Goal: Information Seeking & Learning: Learn about a topic

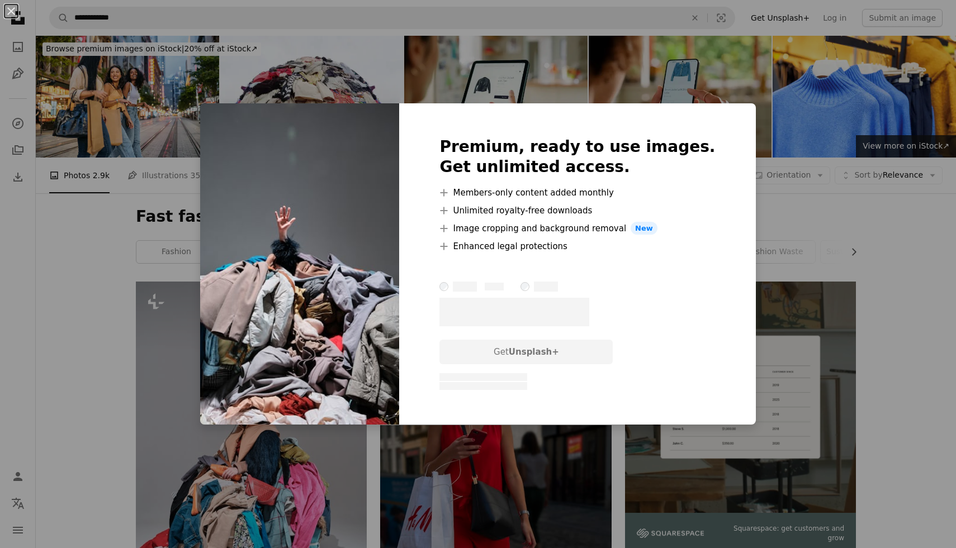
scroll to position [1452, 0]
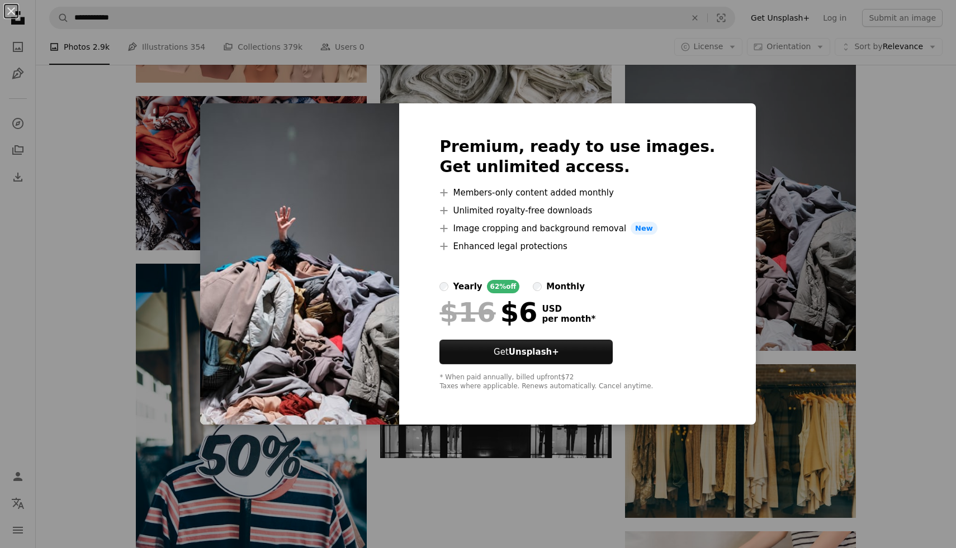
click at [506, 456] on div "An X shape Premium, ready to use images. Get unlimited access. A plus sign Memb…" at bounding box center [478, 274] width 956 height 548
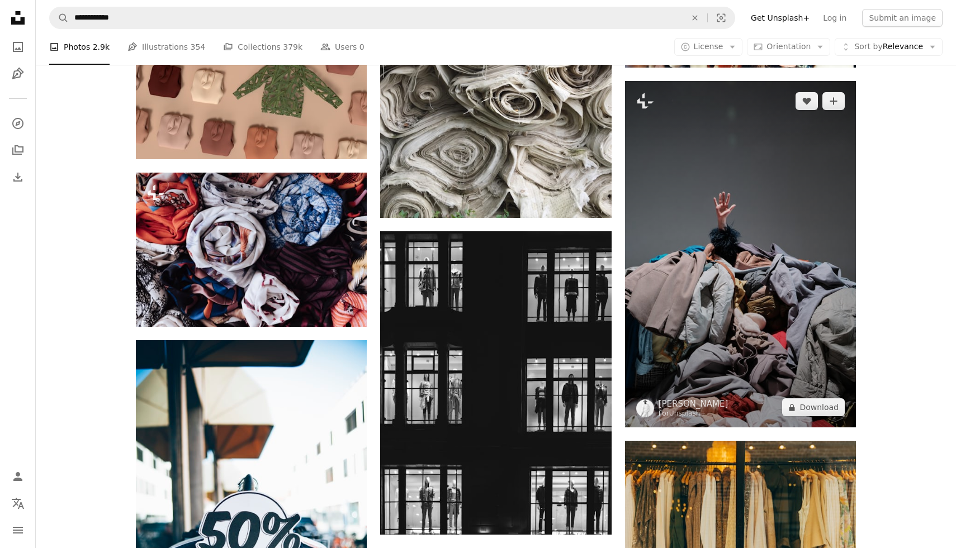
scroll to position [1371, 0]
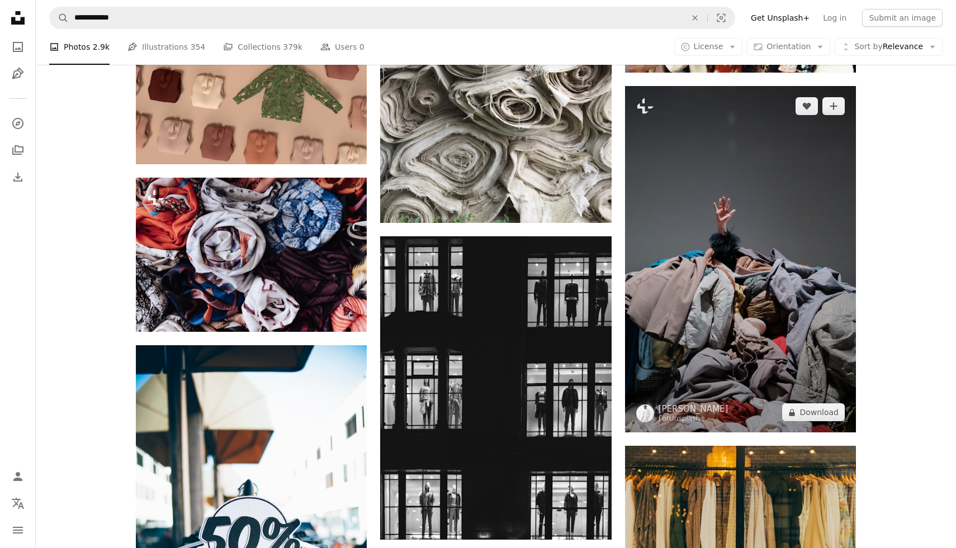
click at [700, 149] on img at bounding box center [740, 259] width 231 height 347
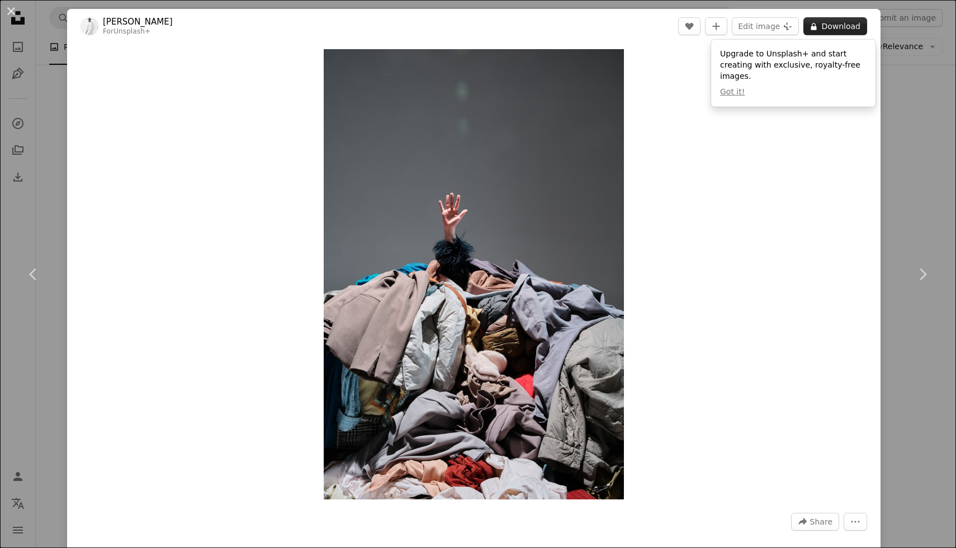
click at [852, 22] on button "A lock Download" at bounding box center [835, 26] width 64 height 18
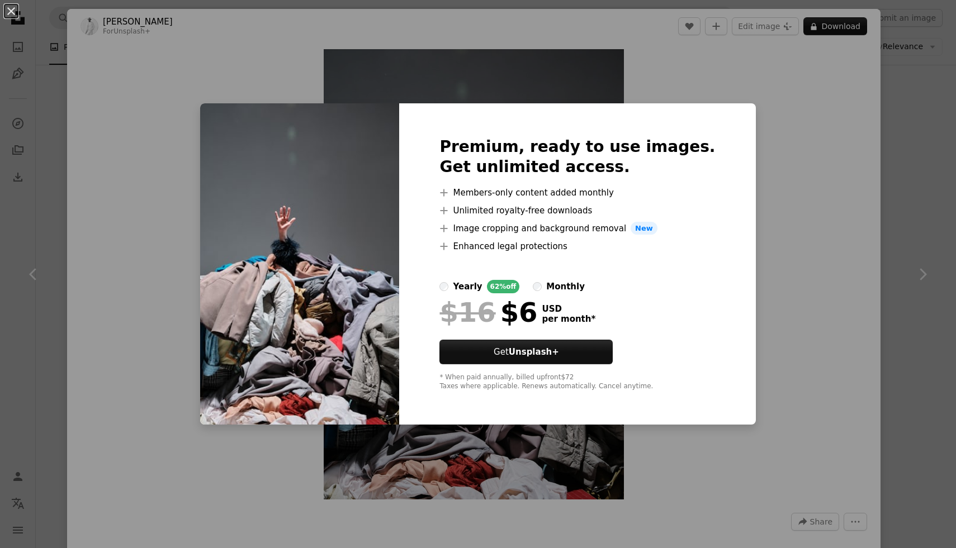
click at [764, 332] on div "An X shape Premium, ready to use images. Get unlimited access. A plus sign Memb…" at bounding box center [478, 274] width 956 height 548
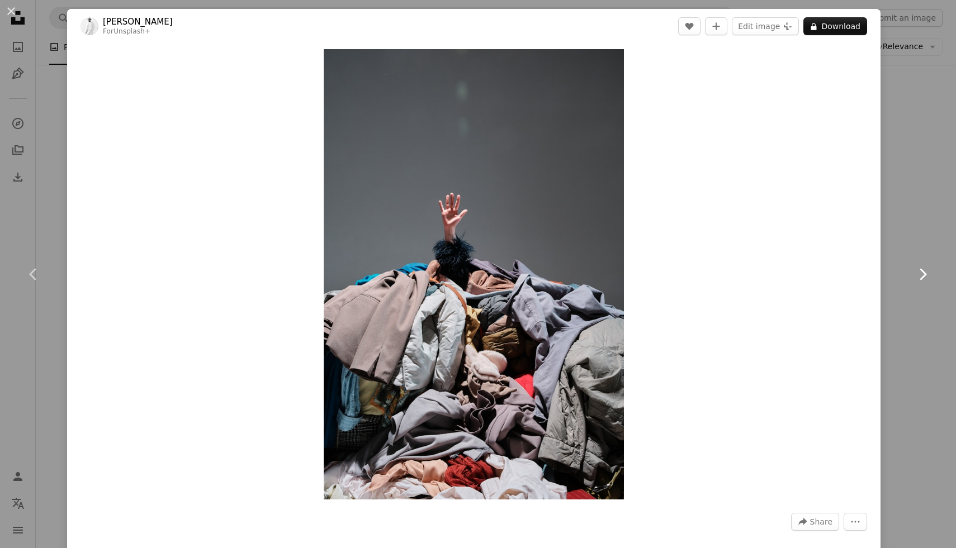
click at [937, 275] on link "Chevron right" at bounding box center [922, 274] width 67 height 107
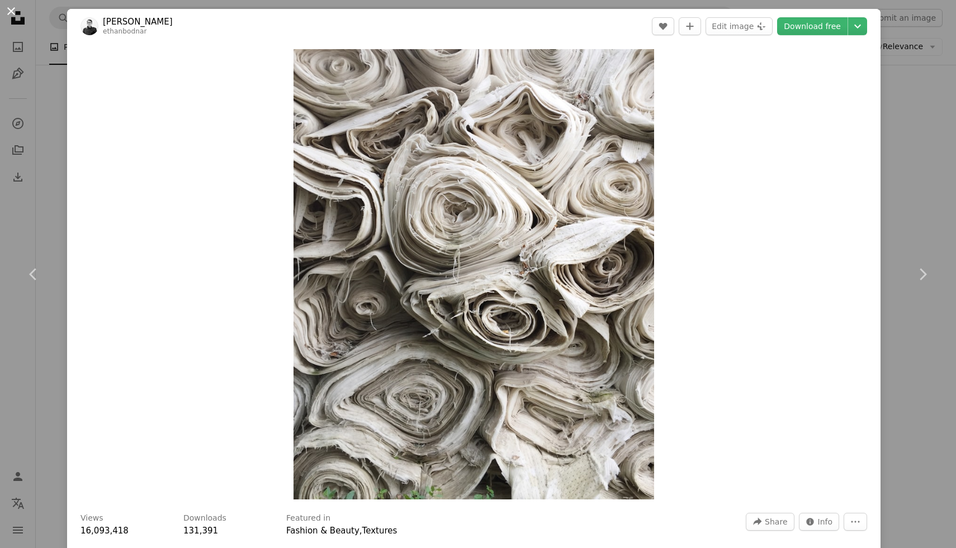
click at [15, 18] on button "An X shape" at bounding box center [10, 10] width 13 height 13
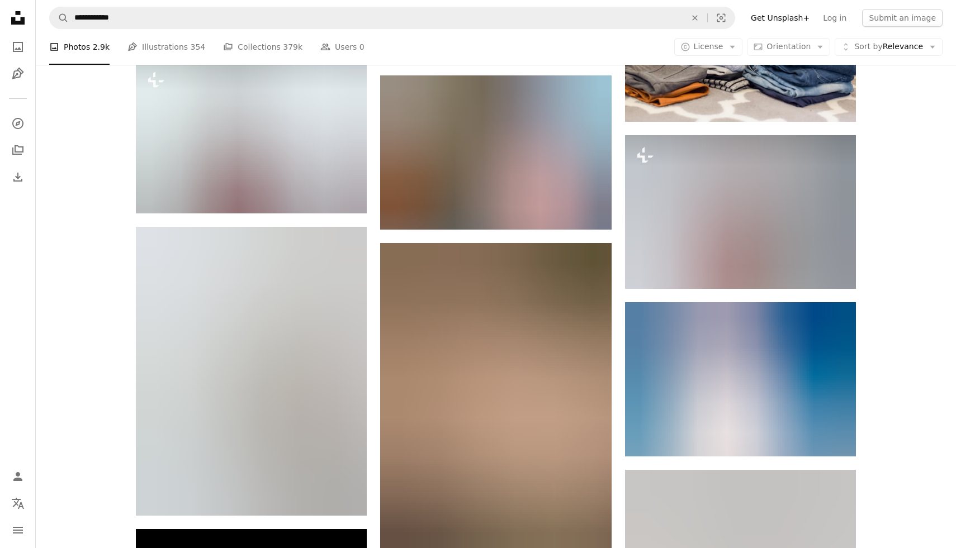
scroll to position [2006, 0]
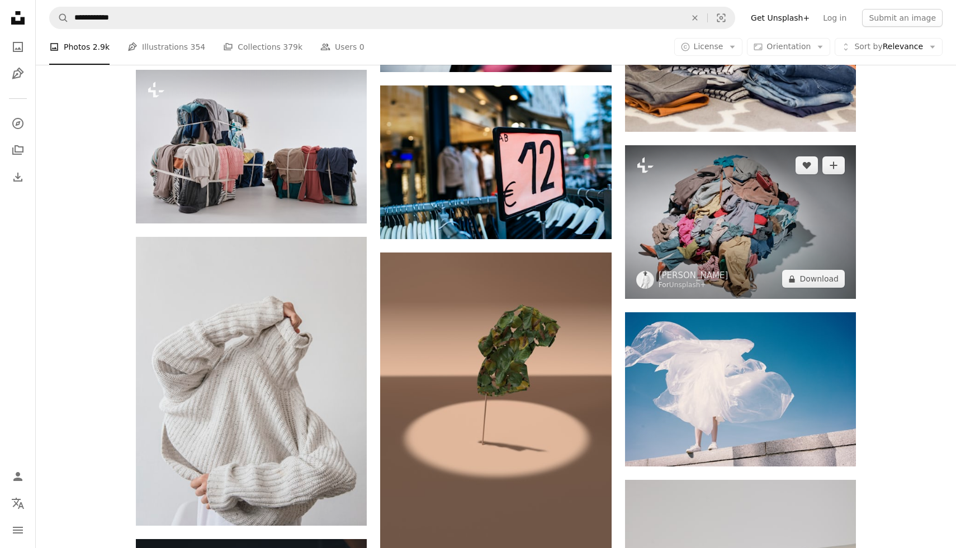
click at [697, 225] on img at bounding box center [740, 222] width 231 height 154
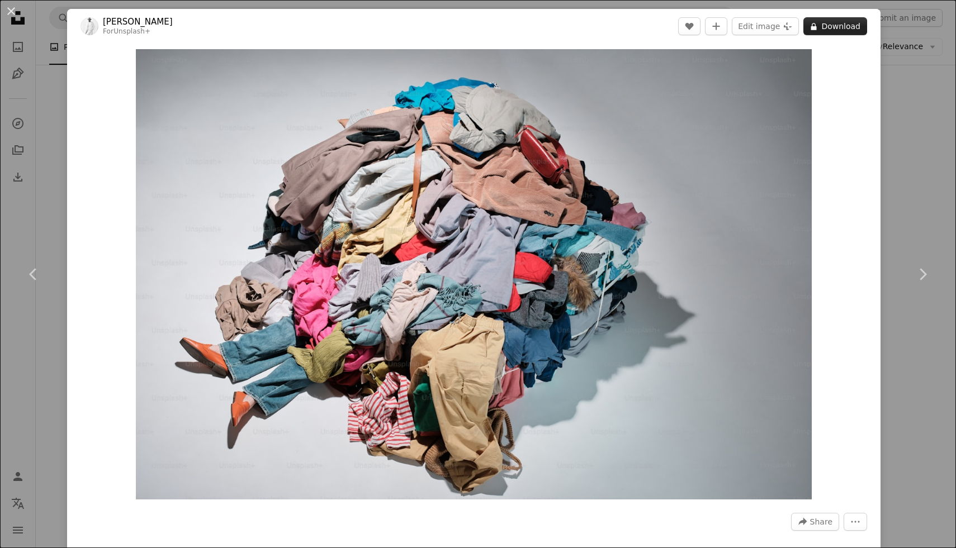
click at [839, 33] on button "A lock Download" at bounding box center [835, 26] width 64 height 18
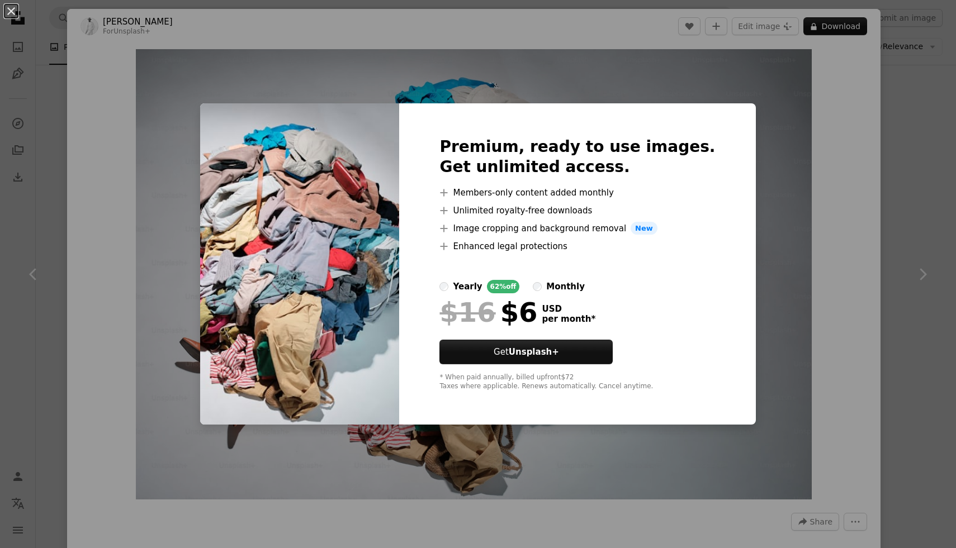
click at [926, 221] on div "An X shape Premium, ready to use images. Get unlimited access. A plus sign Memb…" at bounding box center [478, 274] width 956 height 548
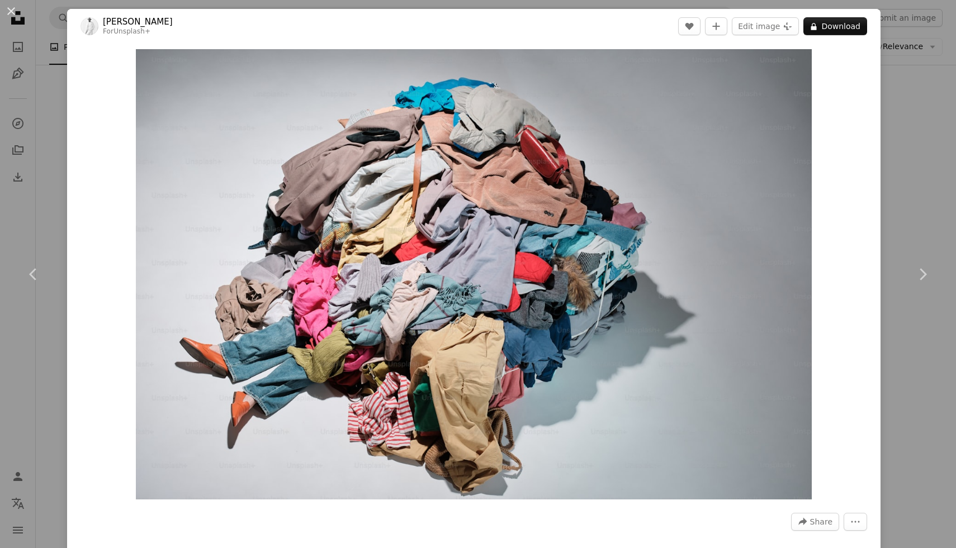
click at [926, 221] on link "Chevron right" at bounding box center [922, 274] width 67 height 107
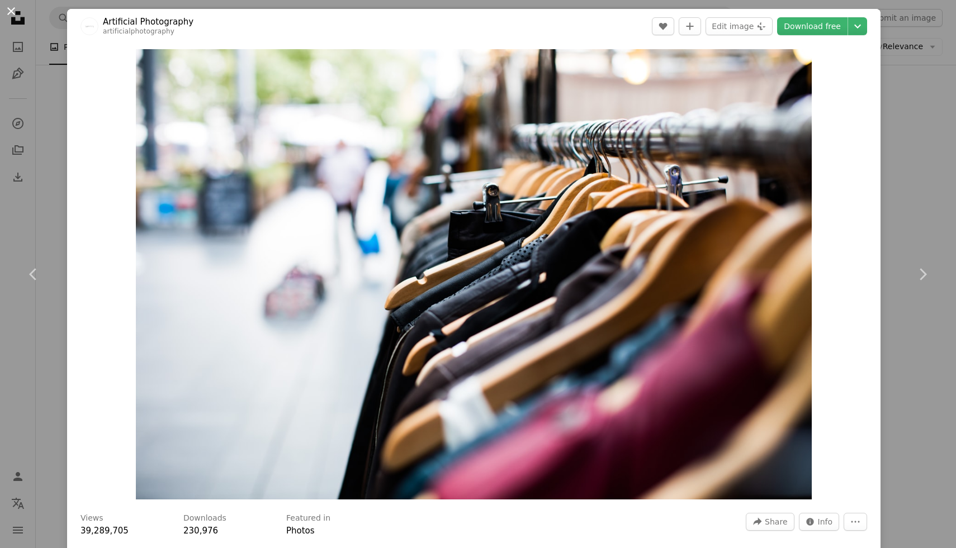
click at [9, 9] on button "An X shape" at bounding box center [10, 10] width 13 height 13
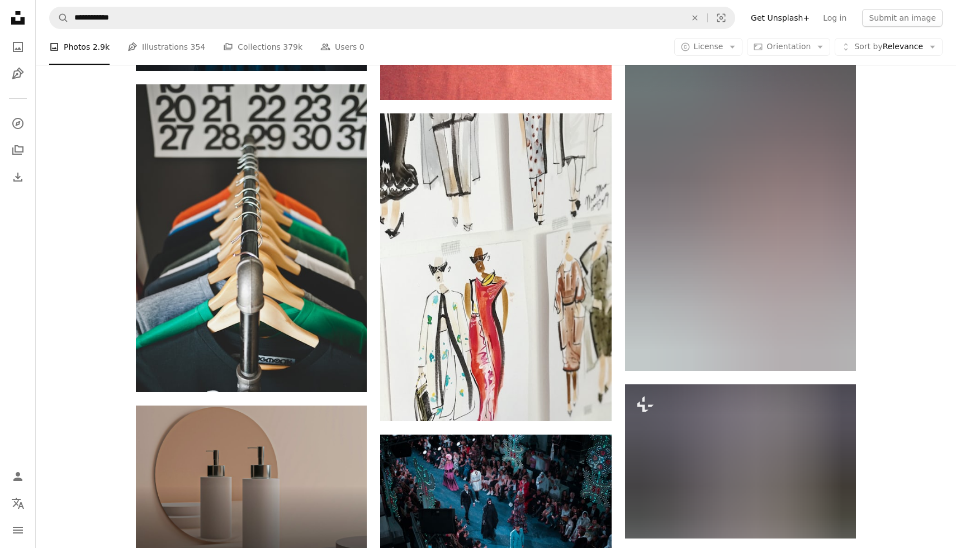
scroll to position [2806, 0]
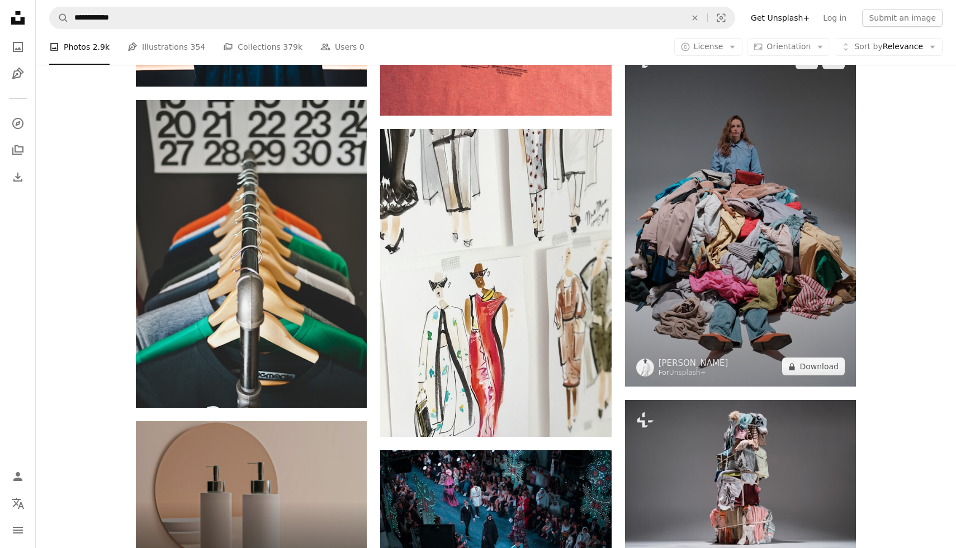
click at [646, 283] on img at bounding box center [740, 213] width 231 height 347
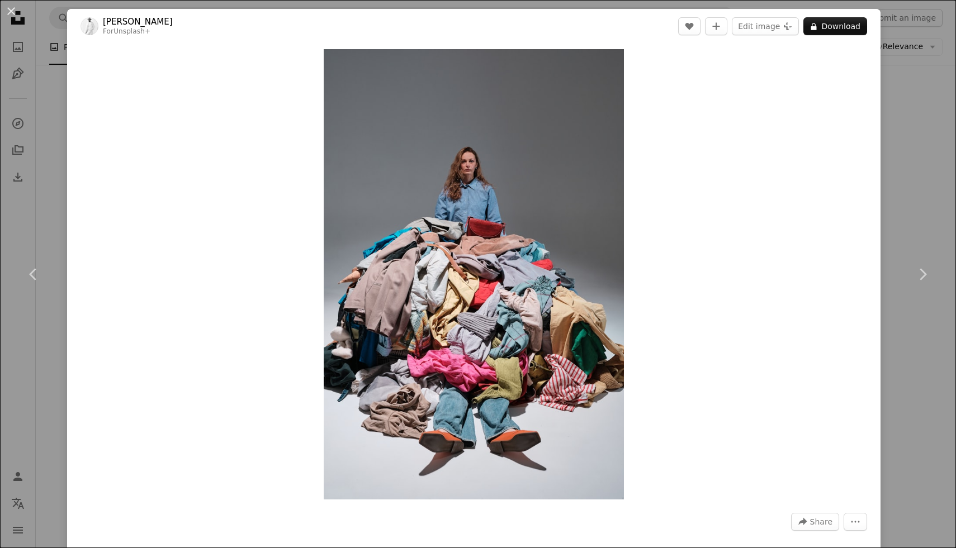
click at [935, 99] on div "An X shape Chevron left Chevron right [PERSON_NAME] For Unsplash+ A heart A plu…" at bounding box center [478, 274] width 956 height 548
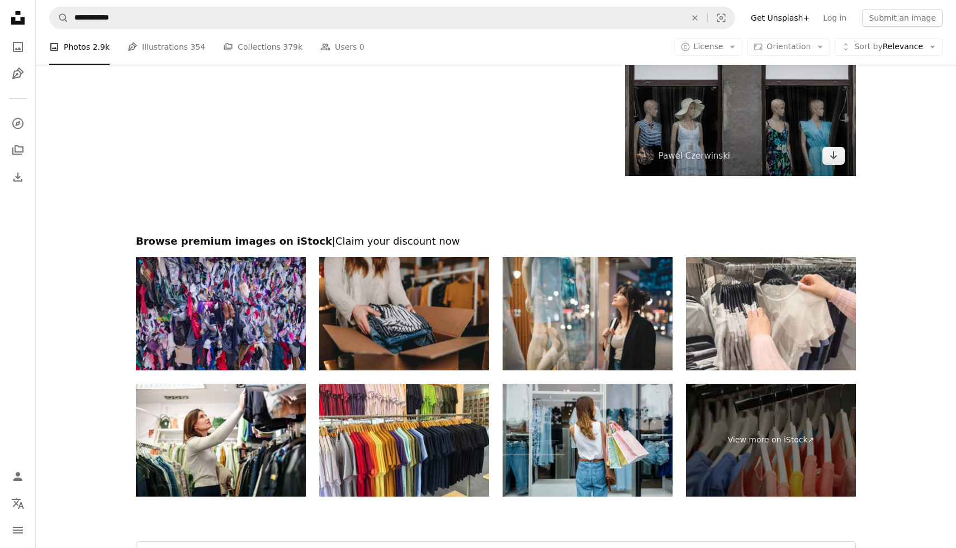
scroll to position [3864, 0]
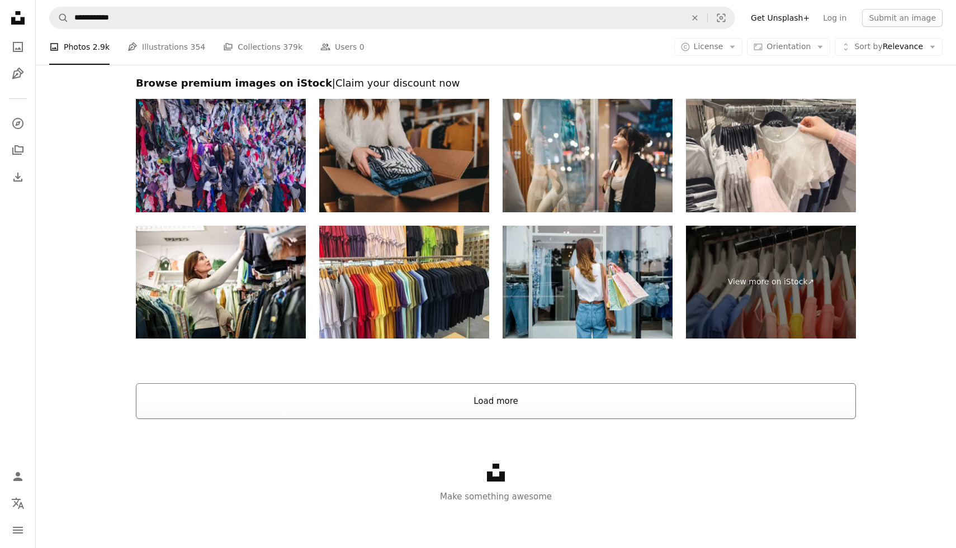
click at [551, 395] on button "Load more" at bounding box center [496, 401] width 720 height 36
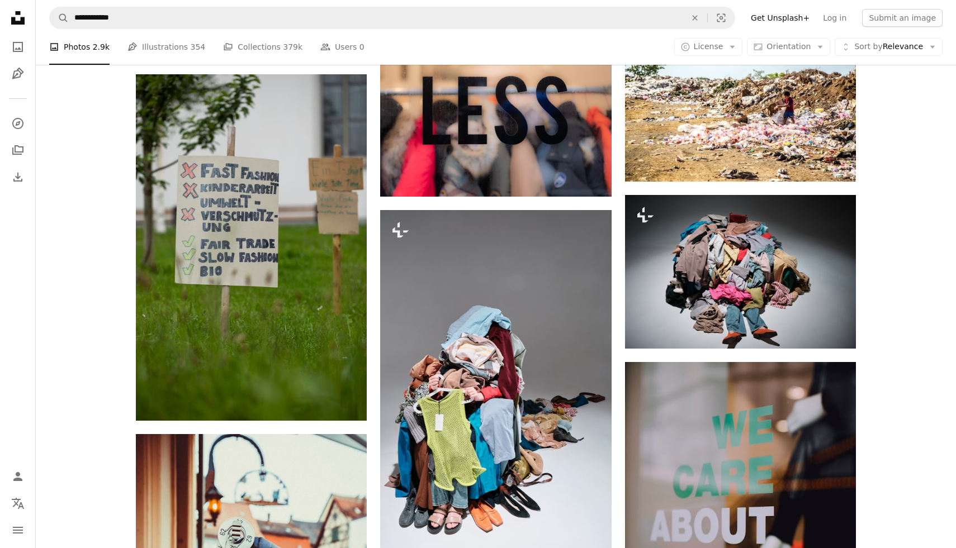
scroll to position [661, 0]
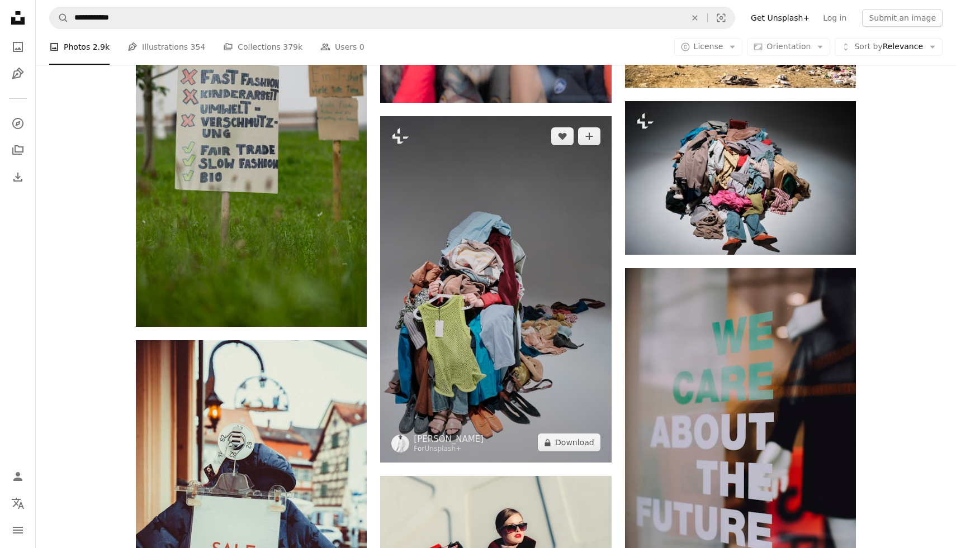
click at [499, 385] on img at bounding box center [495, 289] width 231 height 347
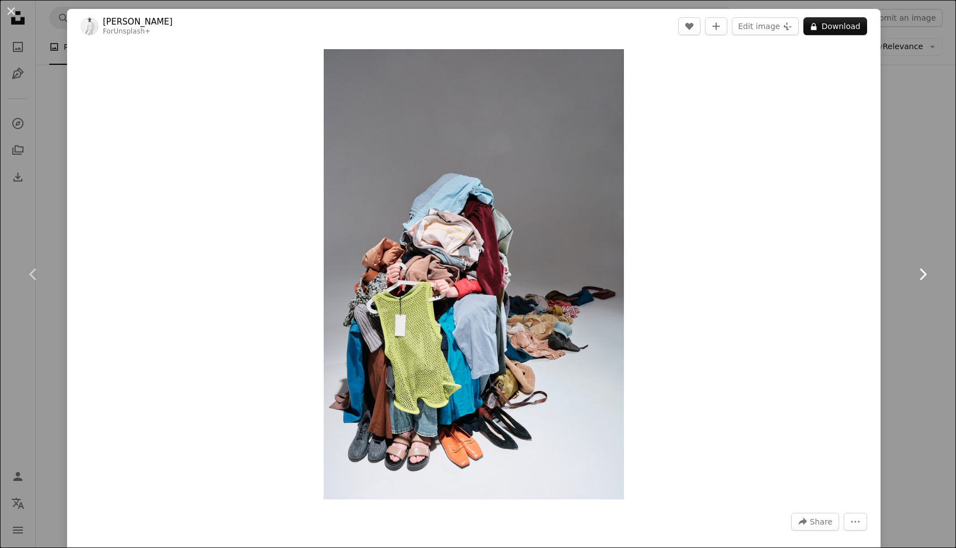
click at [906, 287] on link "Chevron right" at bounding box center [922, 274] width 67 height 107
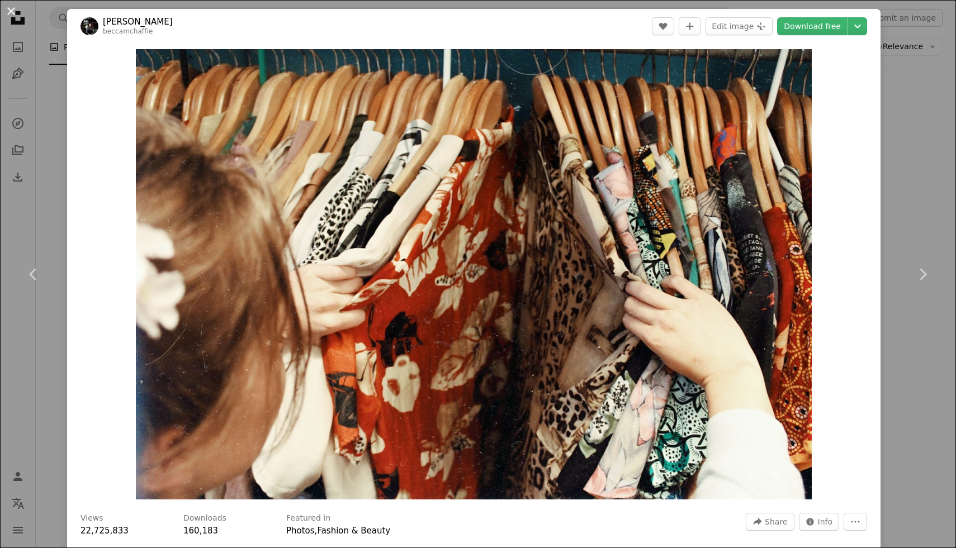
click at [16, 7] on button "An X shape" at bounding box center [10, 10] width 13 height 13
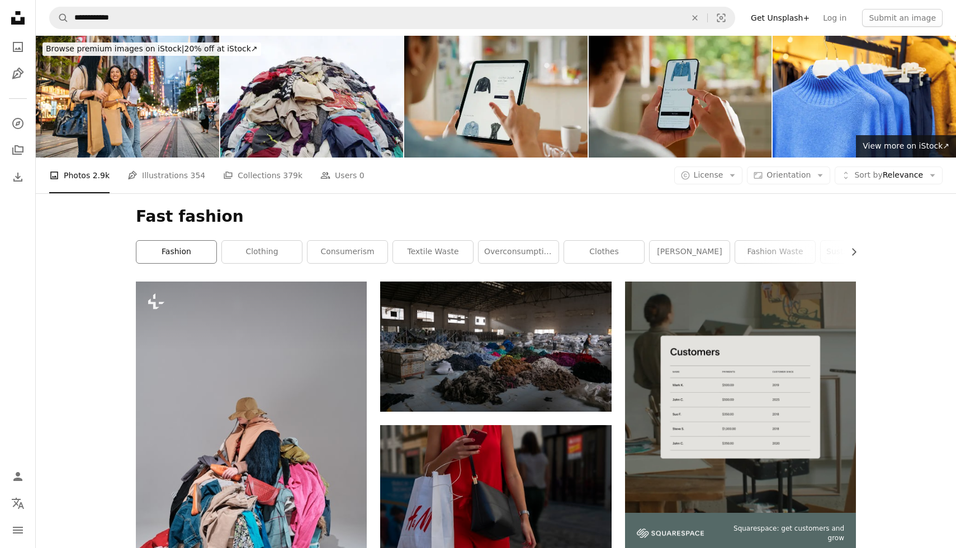
click at [190, 259] on link "fashion" at bounding box center [176, 252] width 80 height 22
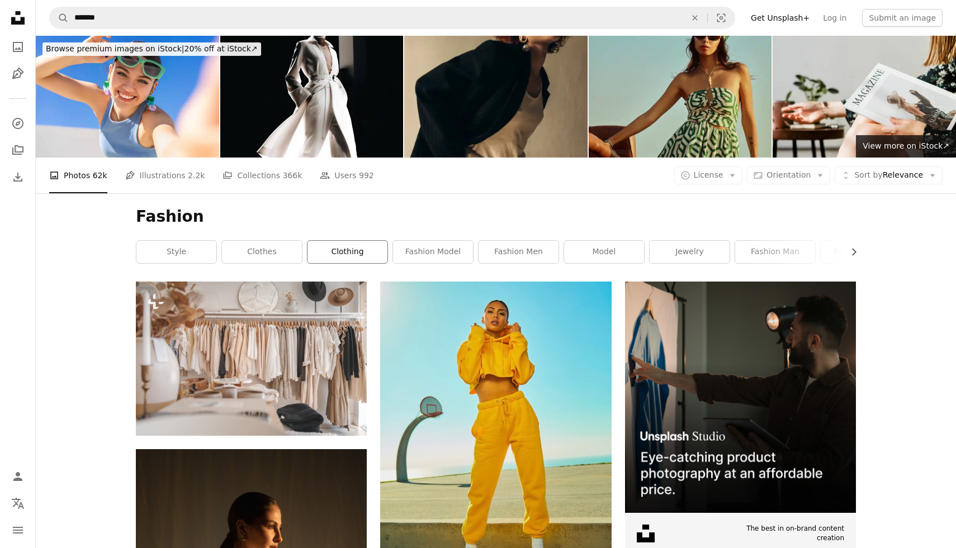
click at [341, 258] on link "clothing" at bounding box center [347, 252] width 80 height 22
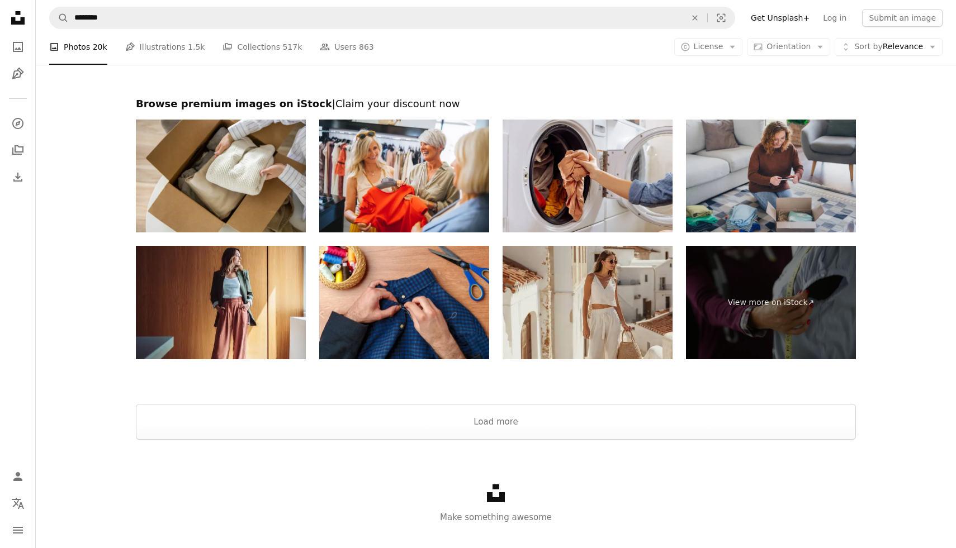
scroll to position [2306, 0]
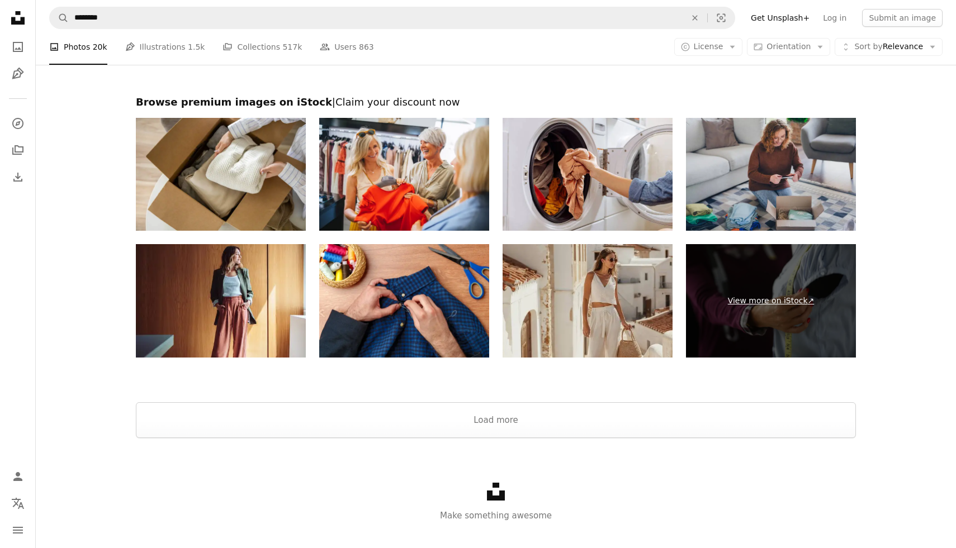
click at [791, 288] on link "View more on iStock ↗" at bounding box center [771, 300] width 170 height 113
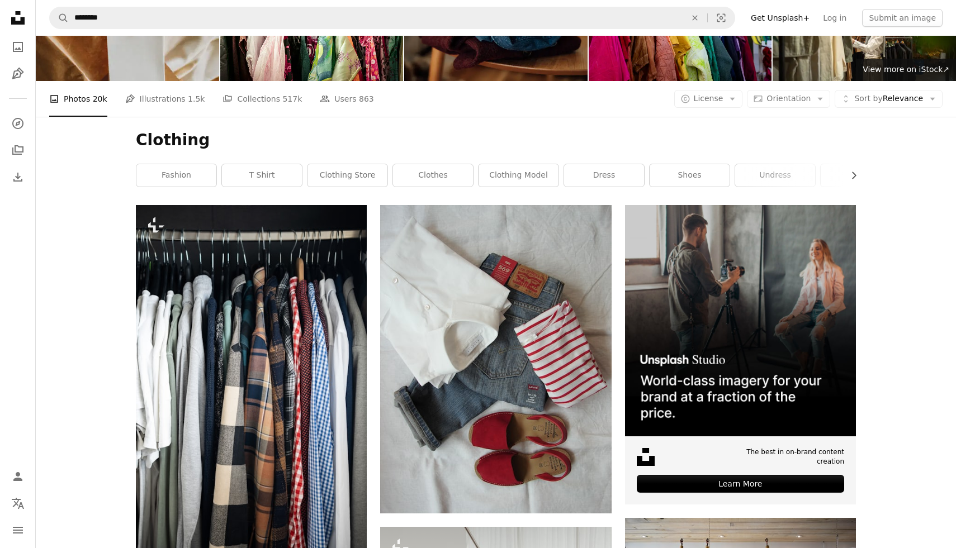
scroll to position [0, 0]
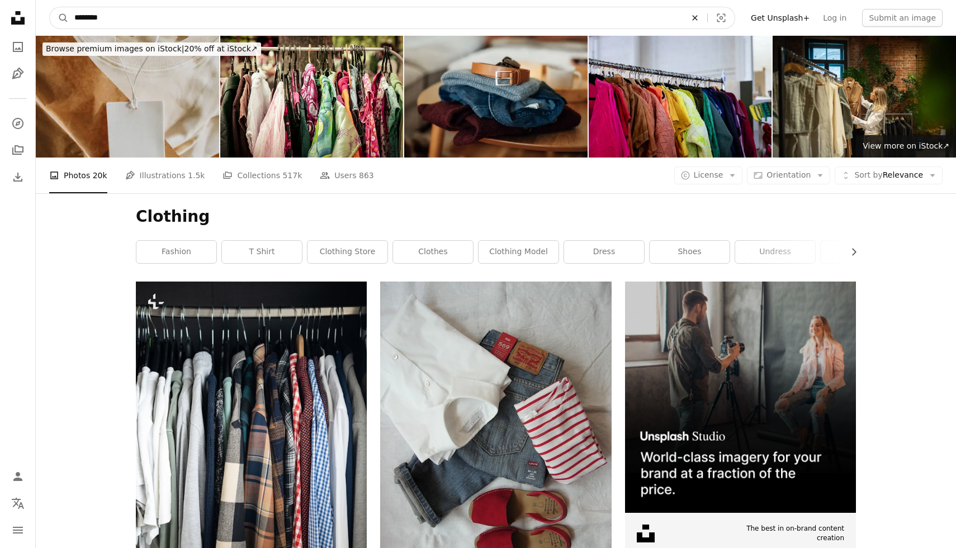
click at [707, 20] on icon "An X shape" at bounding box center [695, 17] width 25 height 9
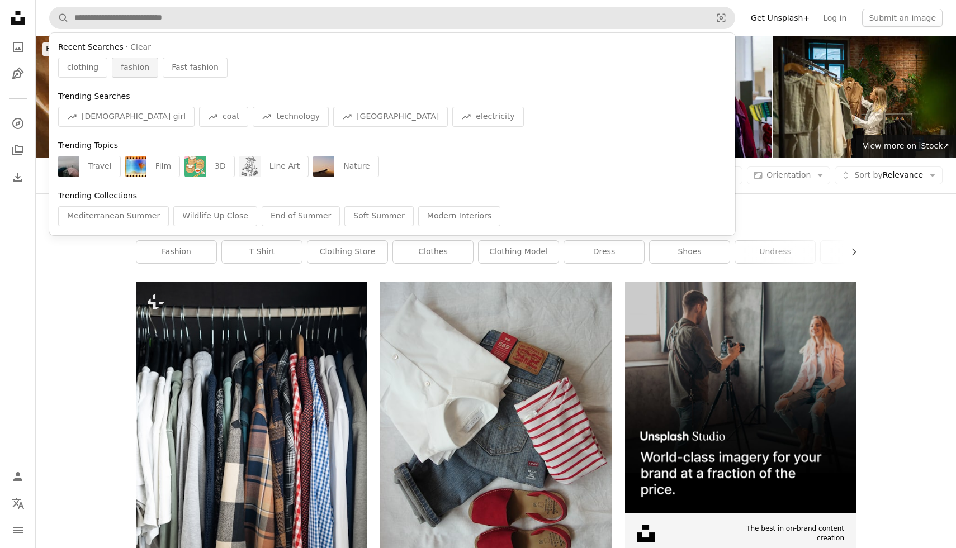
click at [130, 65] on span "fashion" at bounding box center [135, 67] width 29 height 11
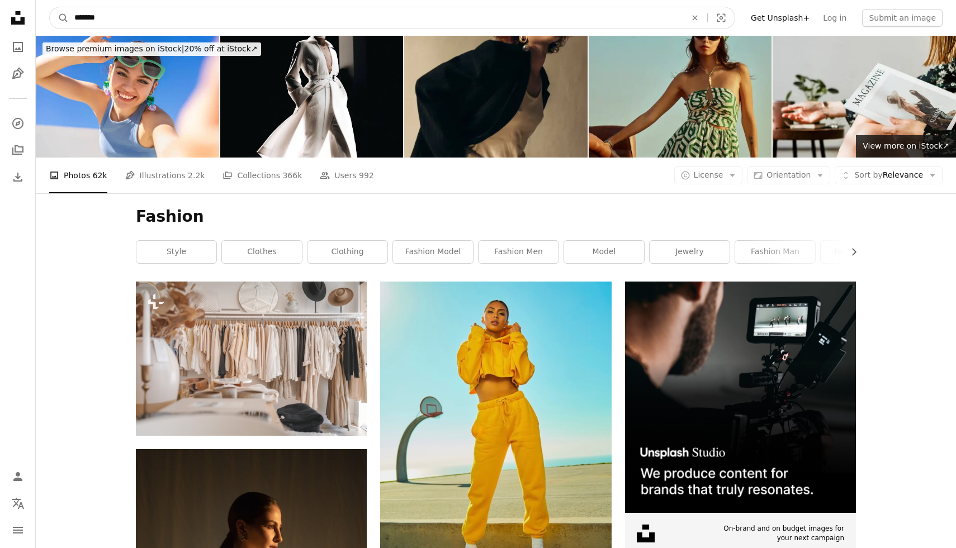
click at [196, 17] on input "*******" at bounding box center [376, 17] width 614 height 21
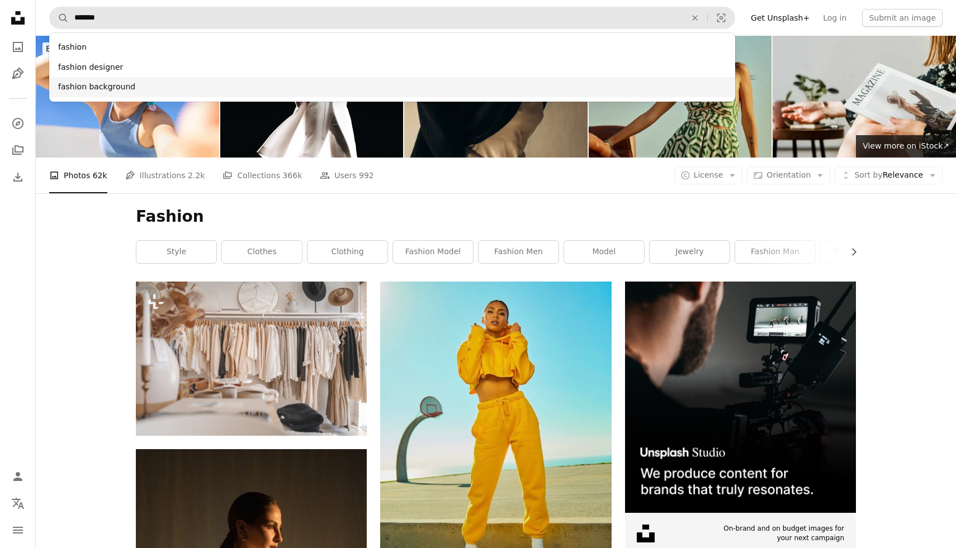
click at [191, 83] on div "fashion background" at bounding box center [392, 87] width 686 height 20
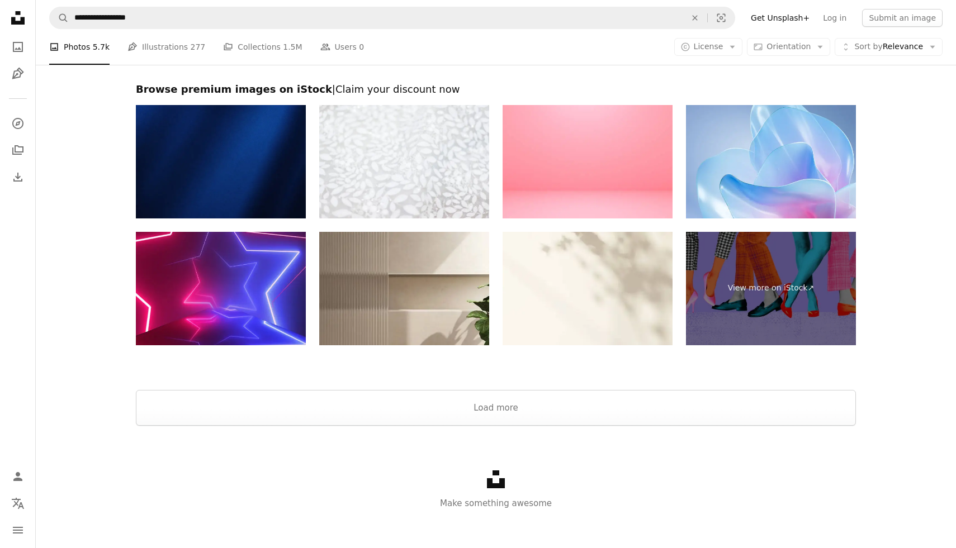
scroll to position [2363, 0]
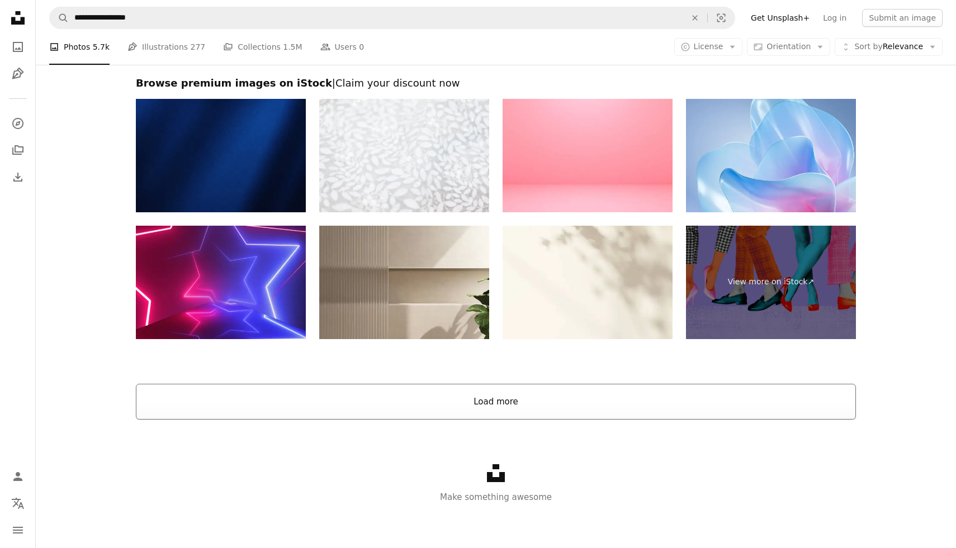
click at [277, 384] on button "Load more" at bounding box center [496, 402] width 720 height 36
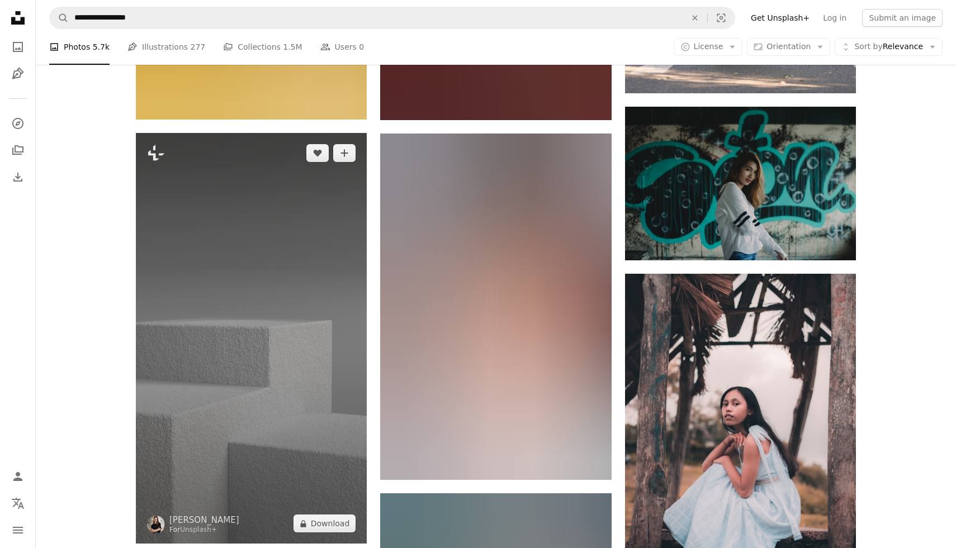
scroll to position [9019, 0]
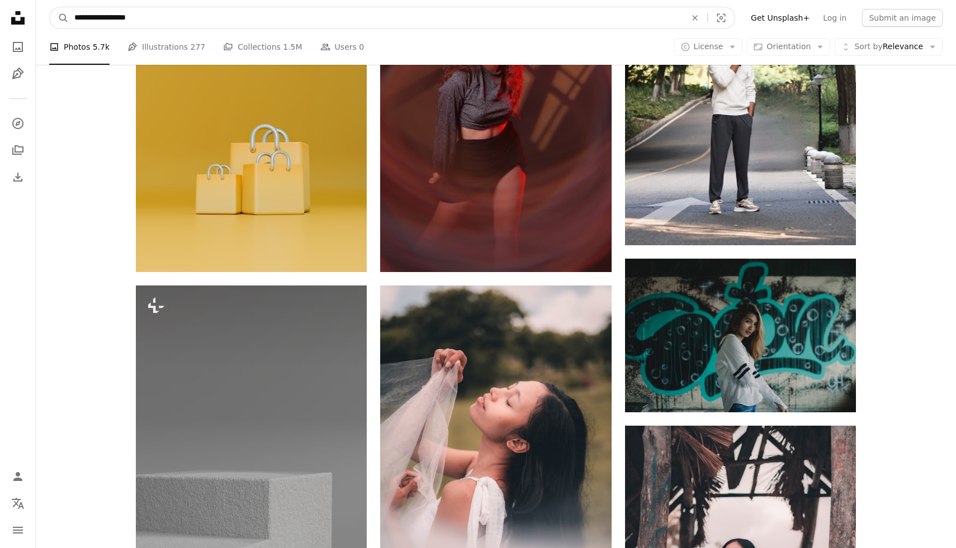
click at [192, 18] on input "**********" at bounding box center [376, 17] width 614 height 21
type input "*"
type input "**********"
click button "A magnifying glass" at bounding box center [59, 17] width 19 height 21
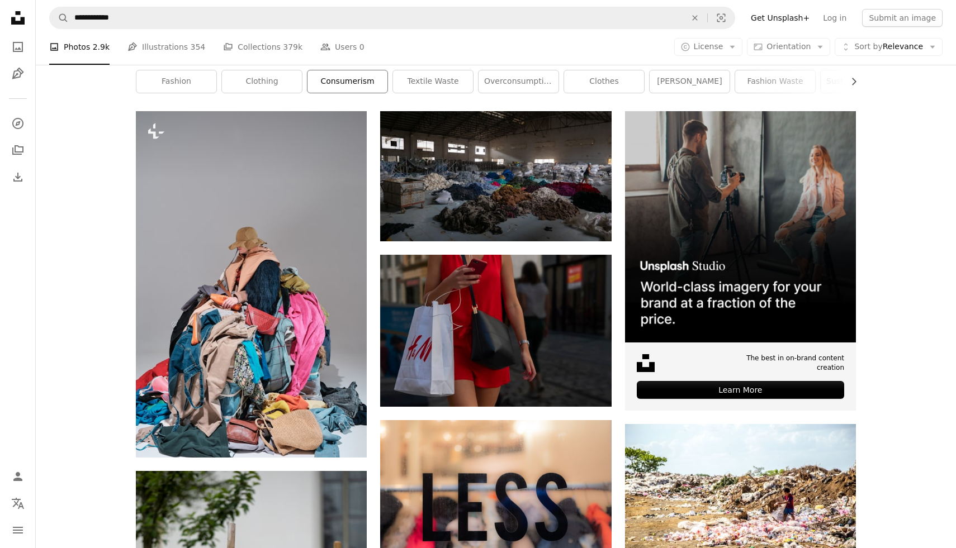
scroll to position [159, 0]
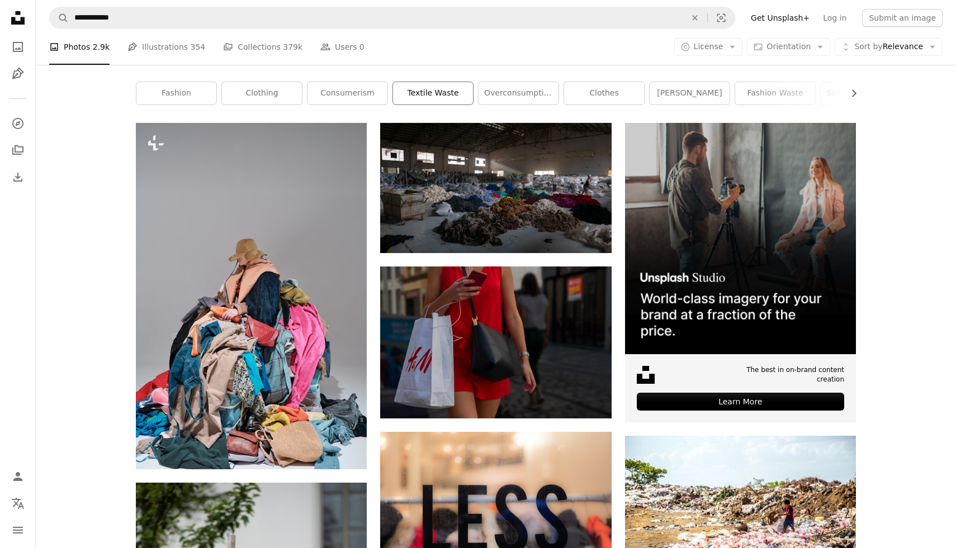
click at [434, 96] on link "textile waste" at bounding box center [433, 93] width 80 height 22
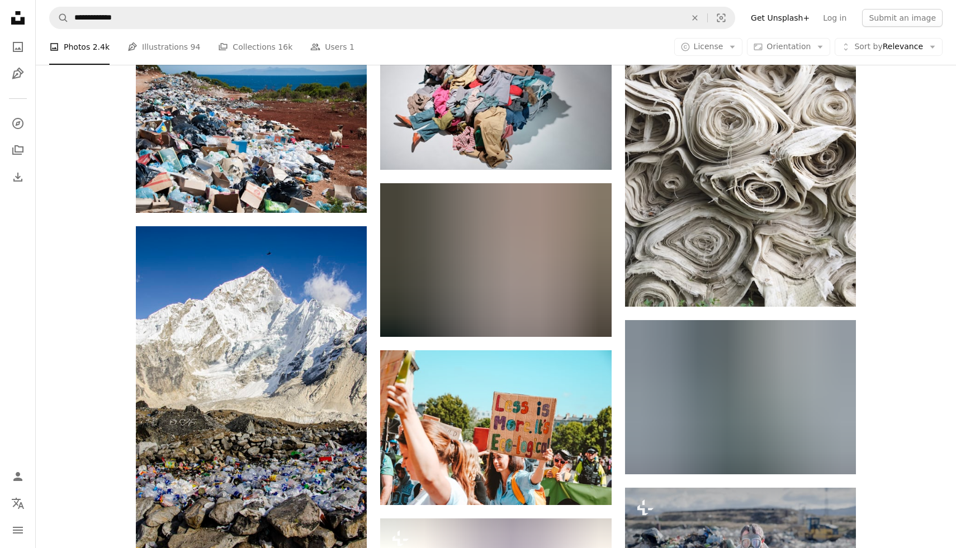
scroll to position [747, 0]
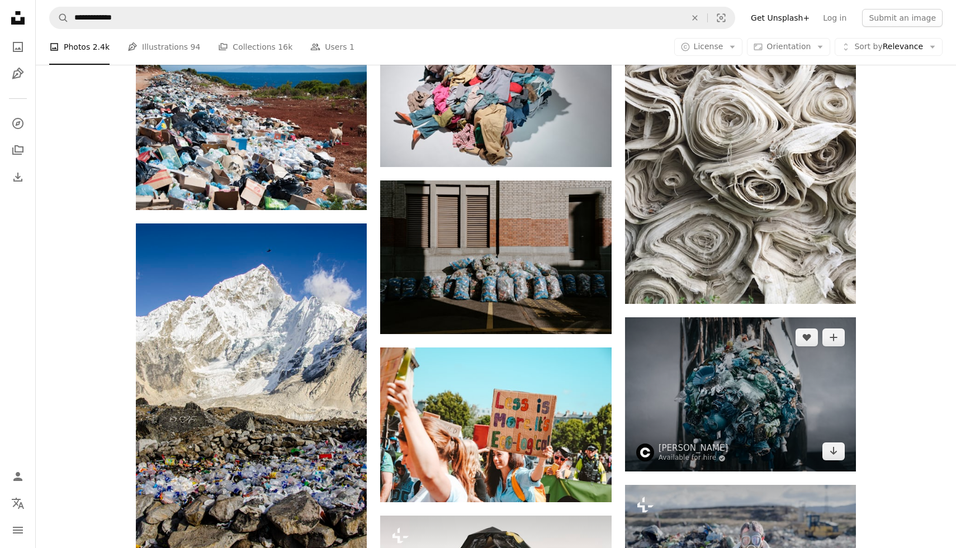
click at [708, 363] on img at bounding box center [740, 395] width 231 height 154
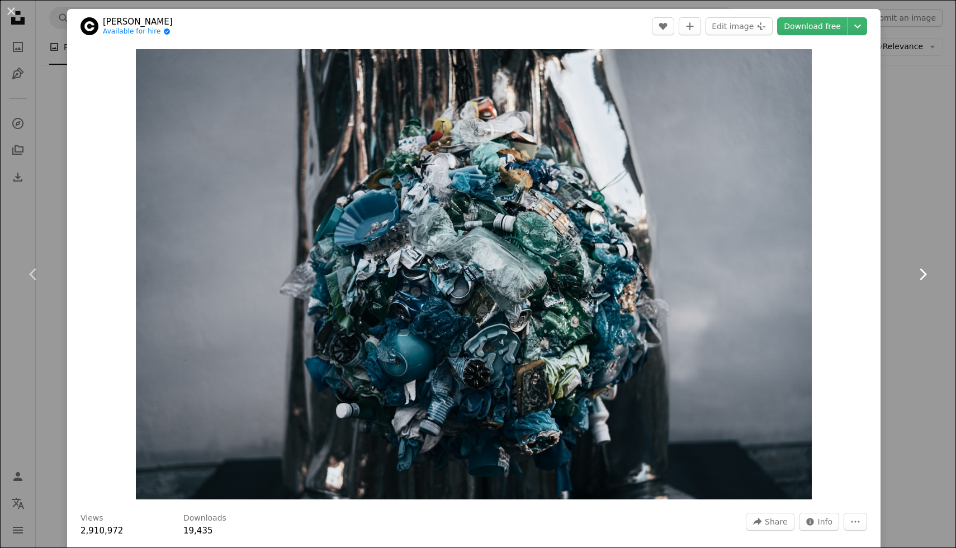
click at [921, 278] on icon at bounding box center [923, 274] width 7 height 12
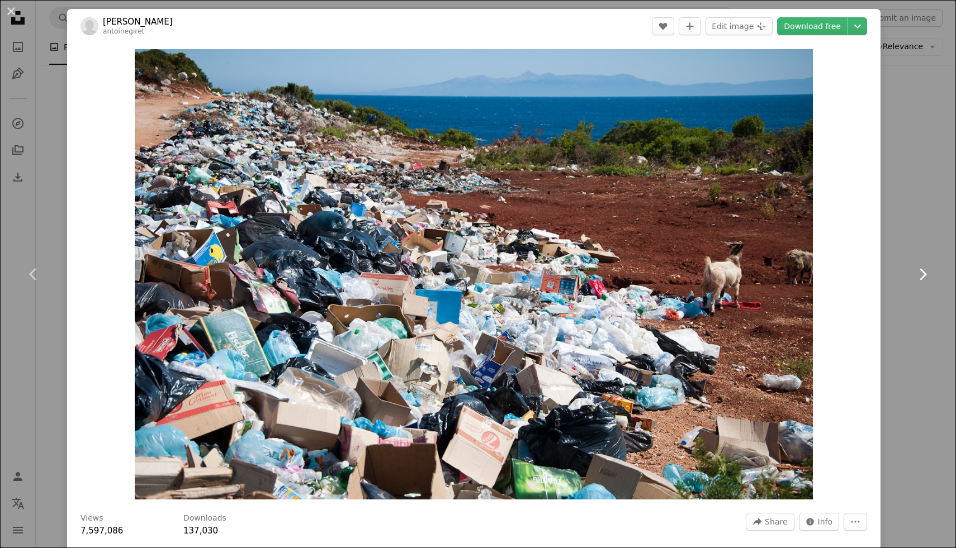
click at [921, 278] on icon at bounding box center [923, 274] width 7 height 12
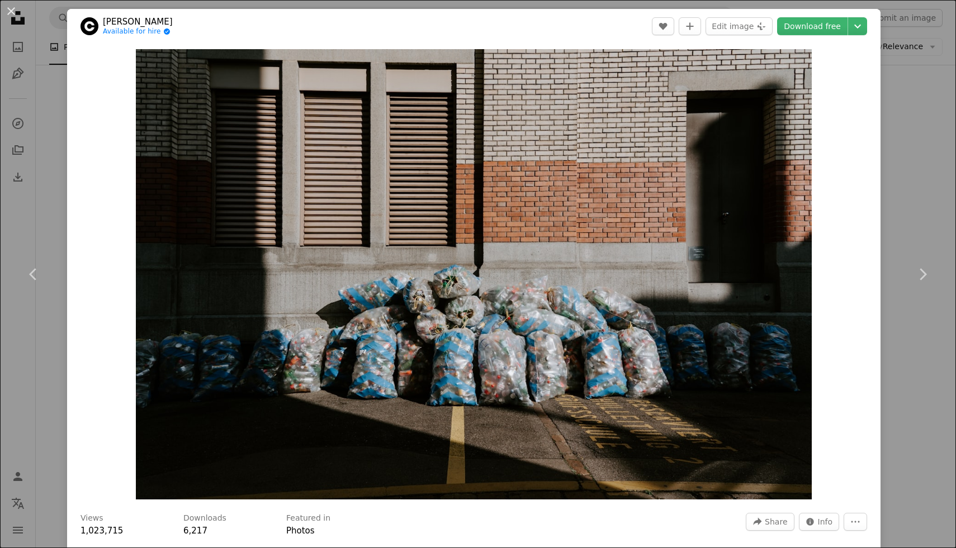
click at [904, 203] on div "An X shape Chevron left Chevron right [PERSON_NAME] Available for hire A checkm…" at bounding box center [478, 274] width 956 height 548
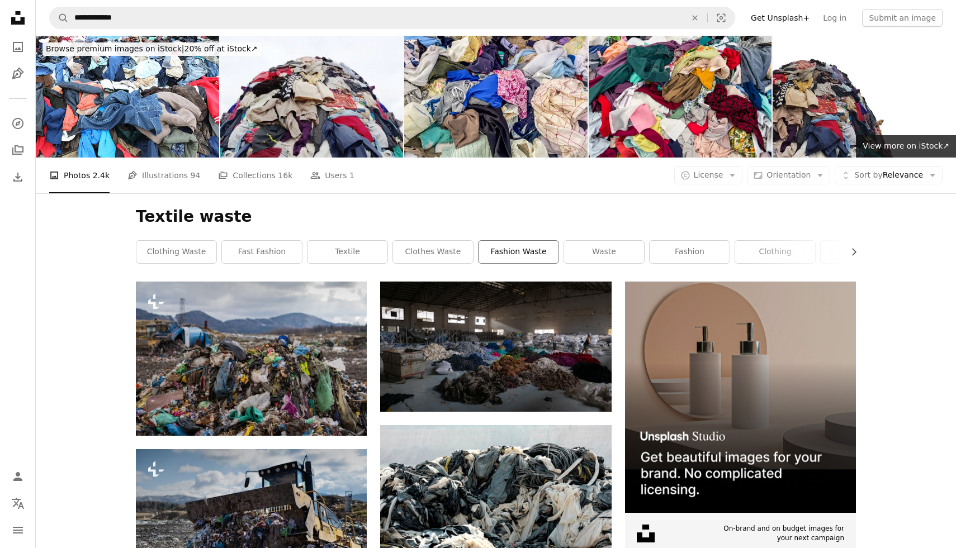
click at [493, 255] on link "fashion waste" at bounding box center [519, 252] width 80 height 22
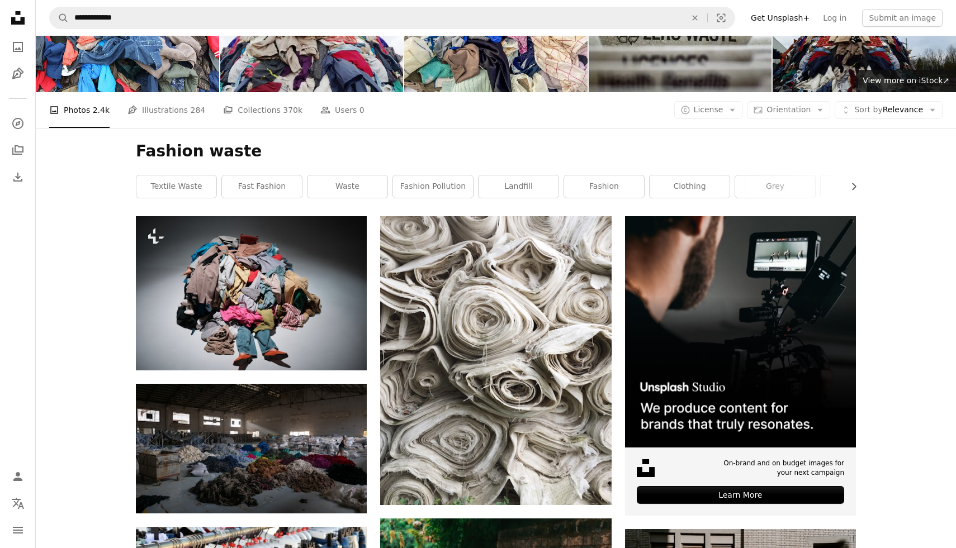
scroll to position [66, 0]
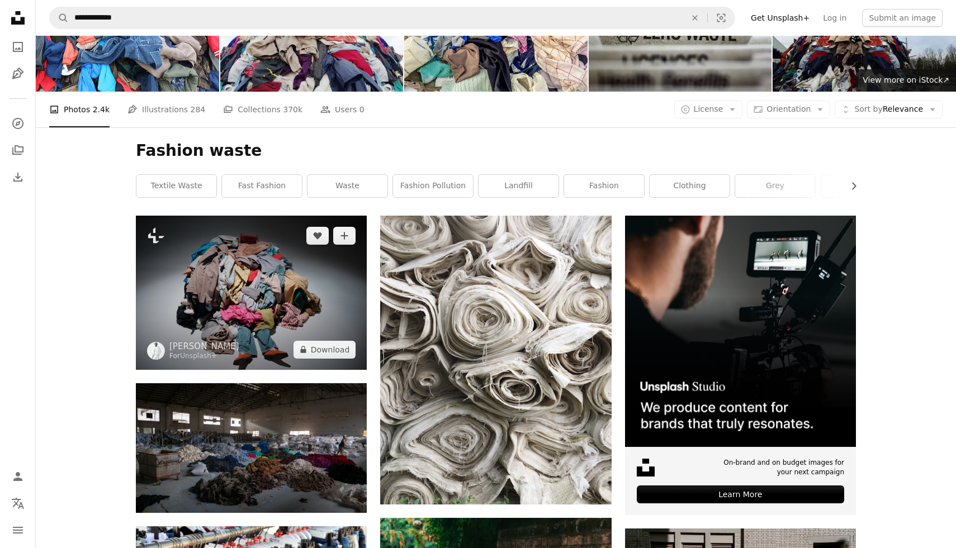
click at [280, 295] on img at bounding box center [251, 293] width 231 height 154
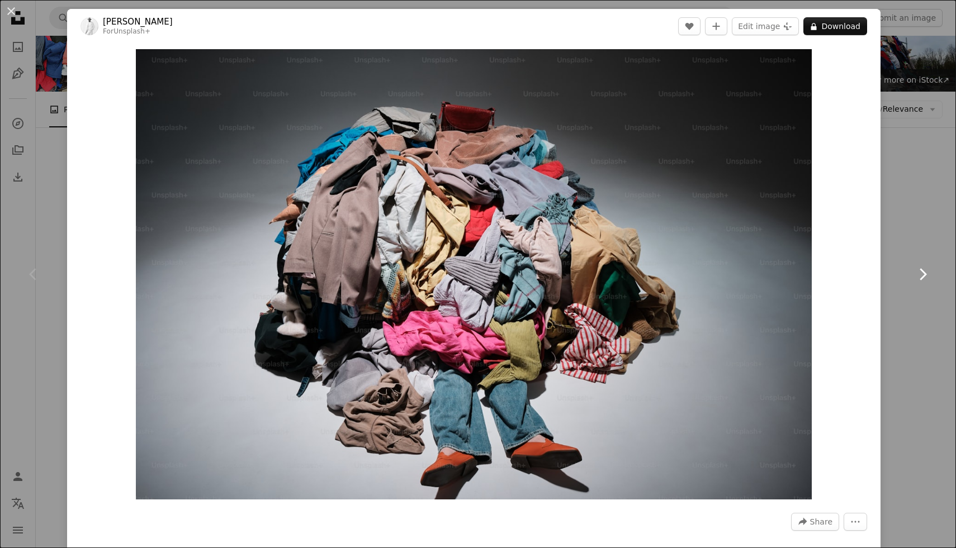
click at [902, 251] on link "Chevron right" at bounding box center [922, 274] width 67 height 107
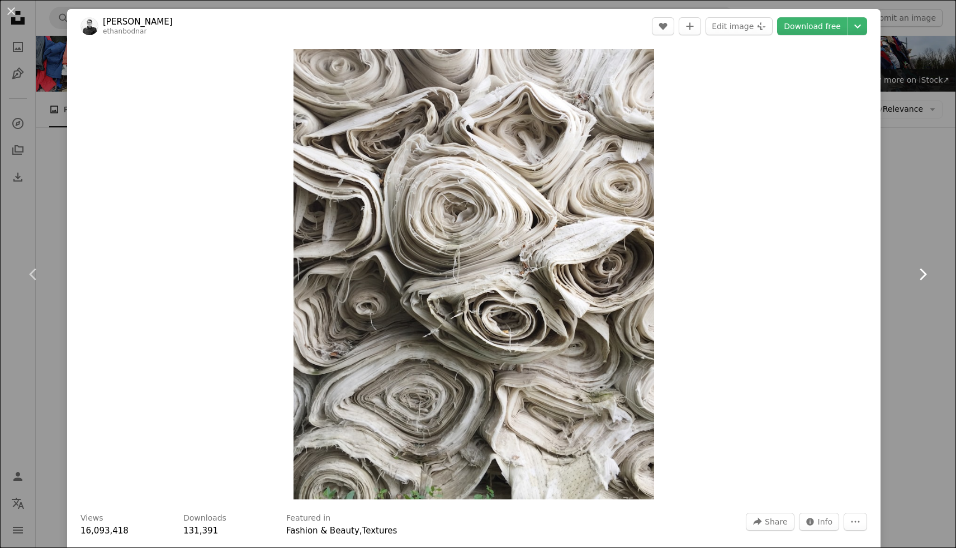
click at [929, 272] on icon "Chevron right" at bounding box center [922, 275] width 18 height 18
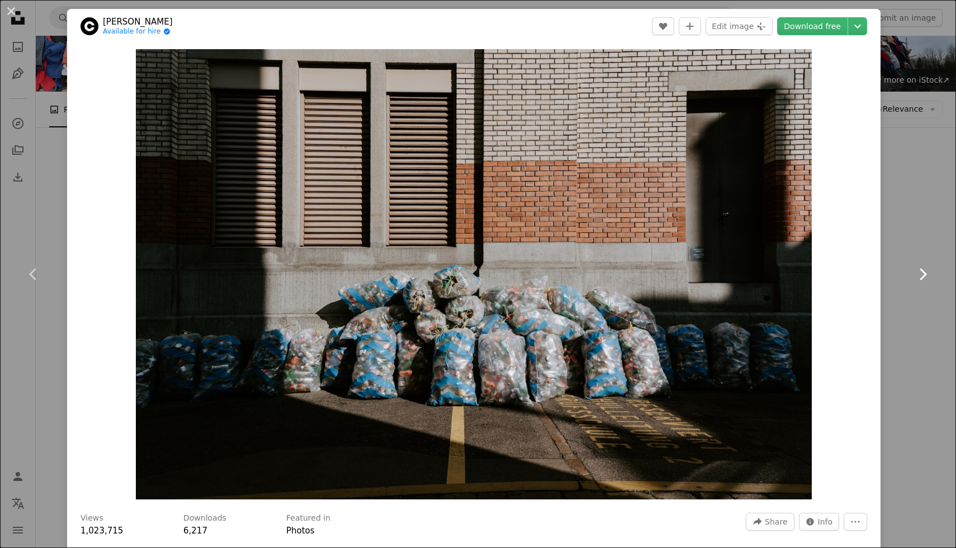
click at [929, 272] on icon "Chevron right" at bounding box center [922, 275] width 18 height 18
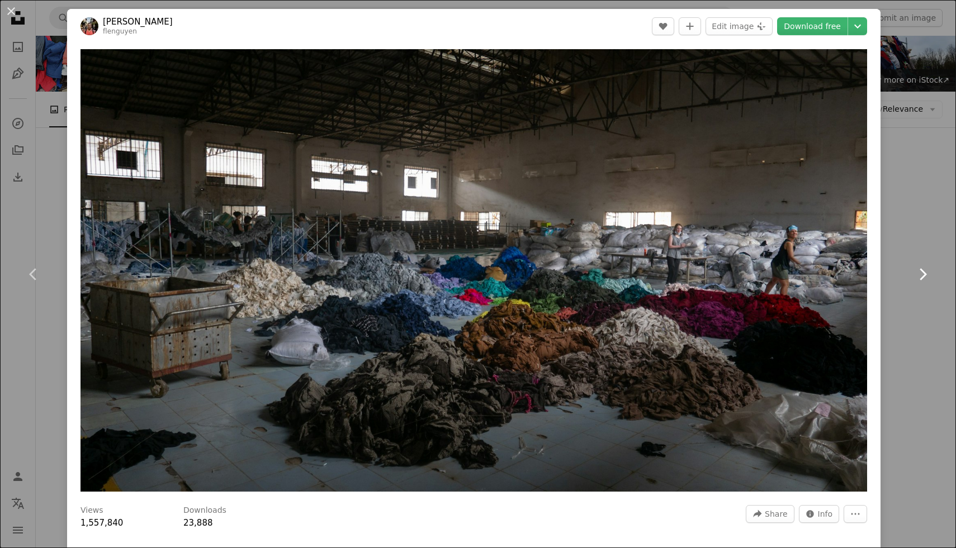
click at [920, 241] on link "Chevron right" at bounding box center [922, 274] width 67 height 107
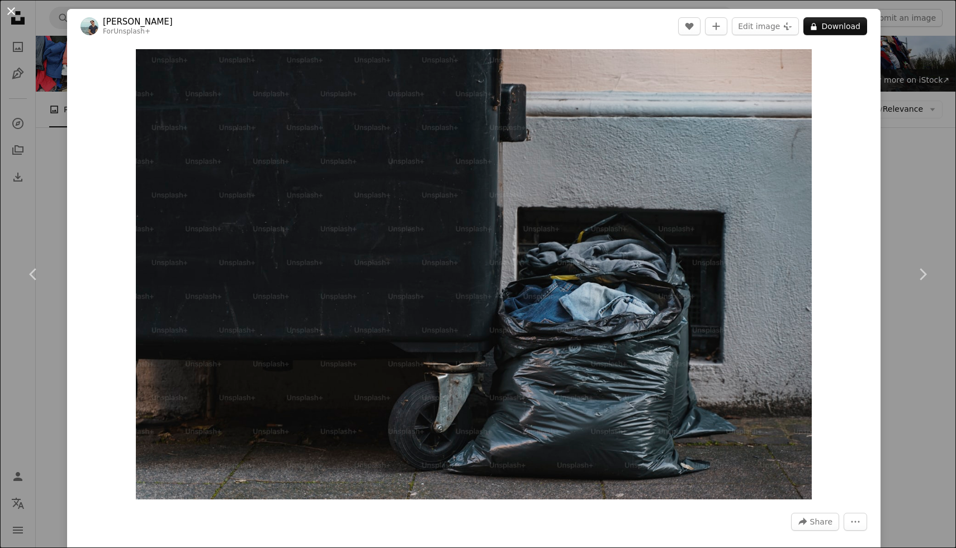
click at [17, 8] on button "An X shape" at bounding box center [10, 10] width 13 height 13
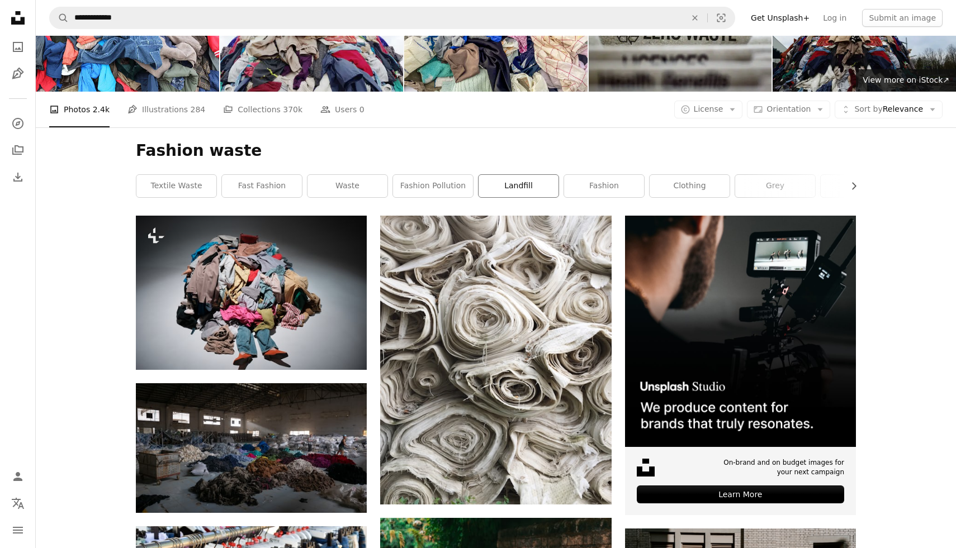
click at [517, 182] on link "landfill" at bounding box center [519, 186] width 80 height 22
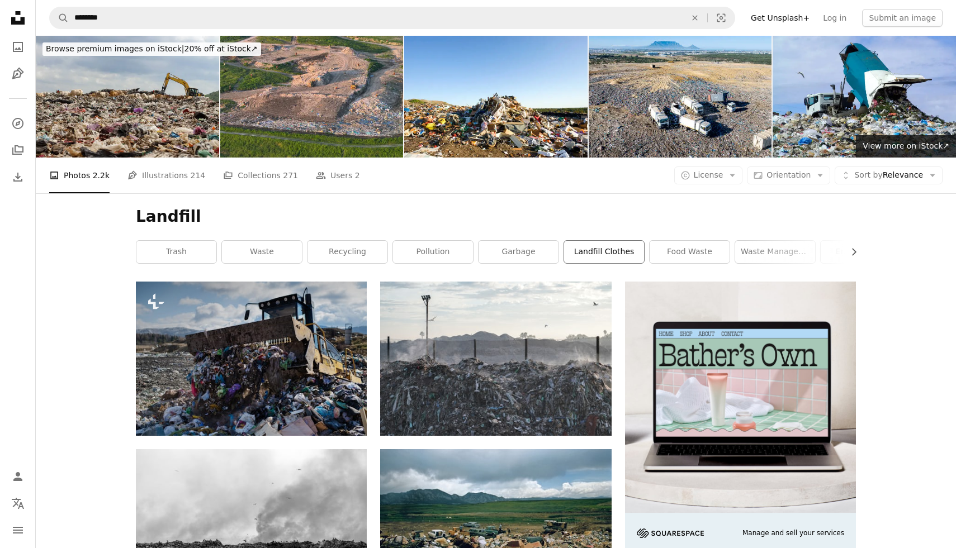
click at [580, 248] on link "landfill clothes" at bounding box center [604, 252] width 80 height 22
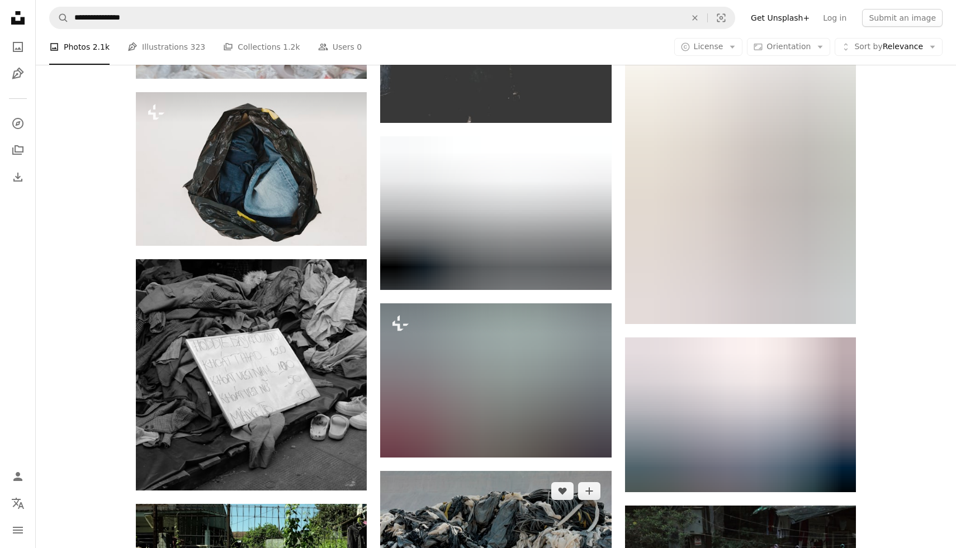
scroll to position [917, 0]
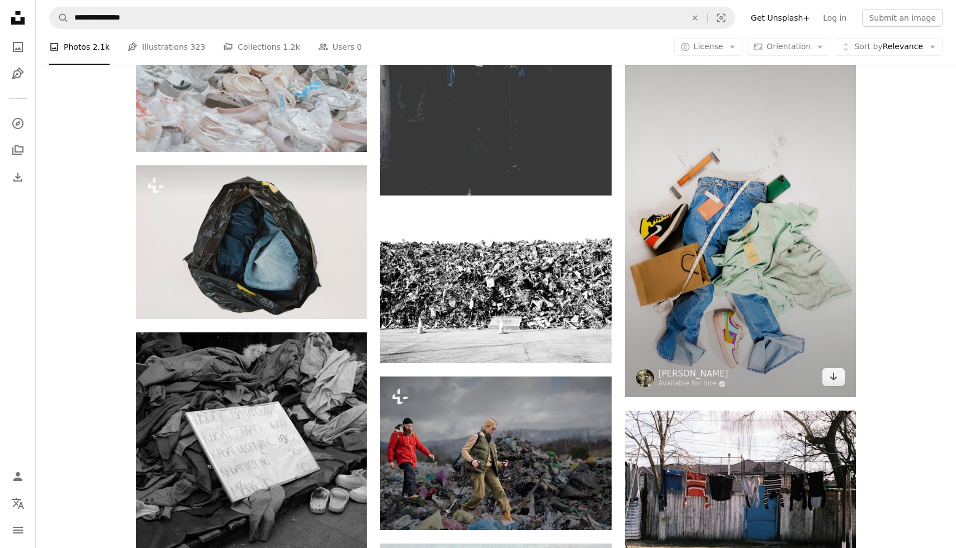
click at [697, 326] on img at bounding box center [740, 192] width 231 height 411
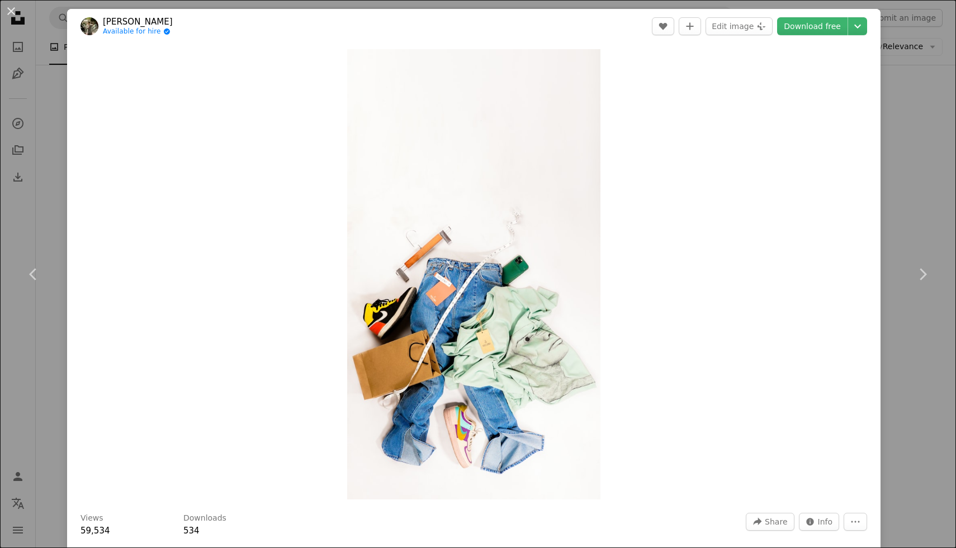
click at [922, 207] on div "An X shape Chevron left Chevron right Dash [PERSON_NAME] Available for hire A c…" at bounding box center [478, 274] width 956 height 548
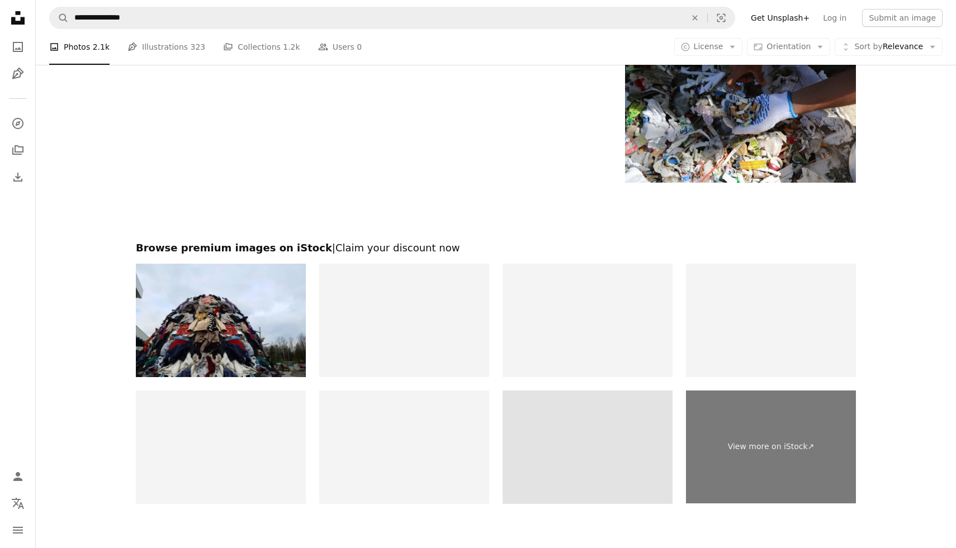
scroll to position [1799, 0]
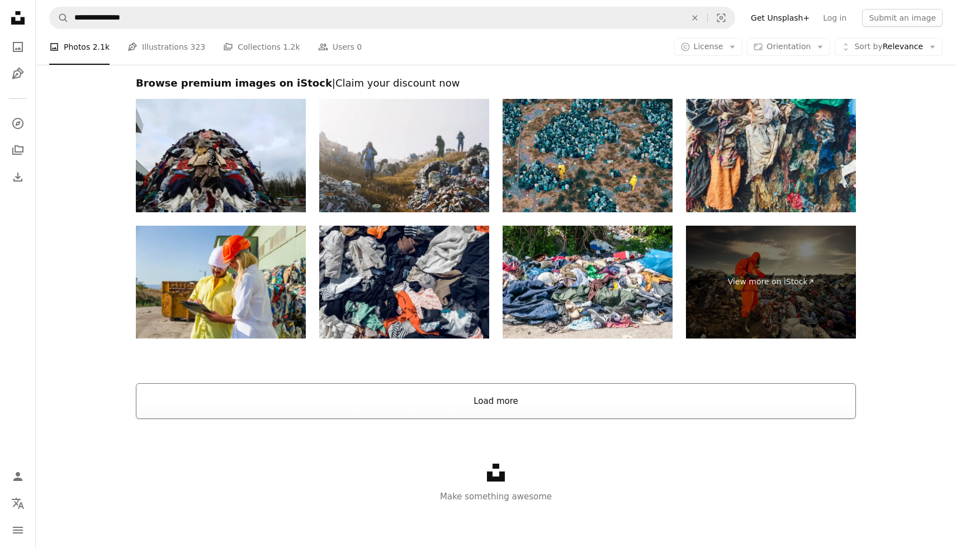
click at [543, 411] on button "Load more" at bounding box center [496, 401] width 720 height 36
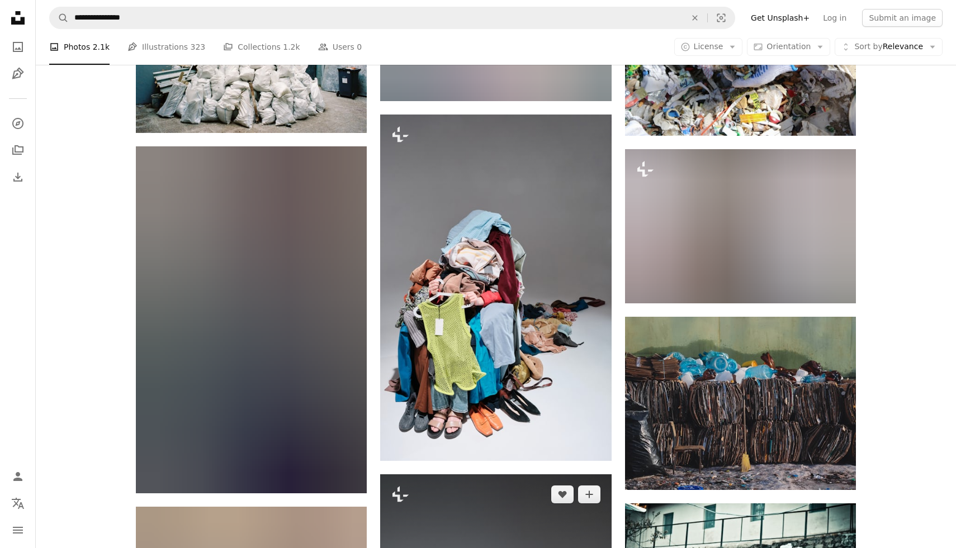
scroll to position [1674, 0]
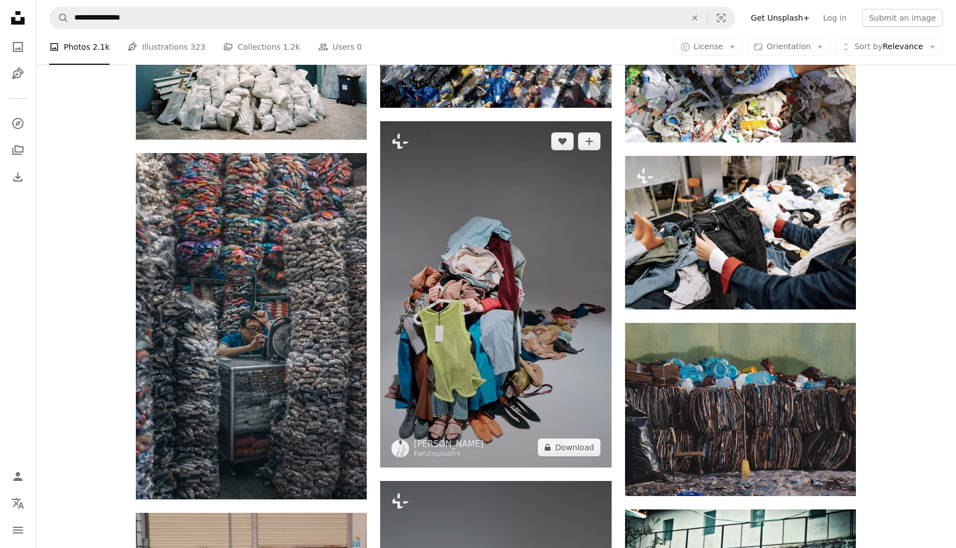
click at [485, 318] on img at bounding box center [495, 294] width 231 height 347
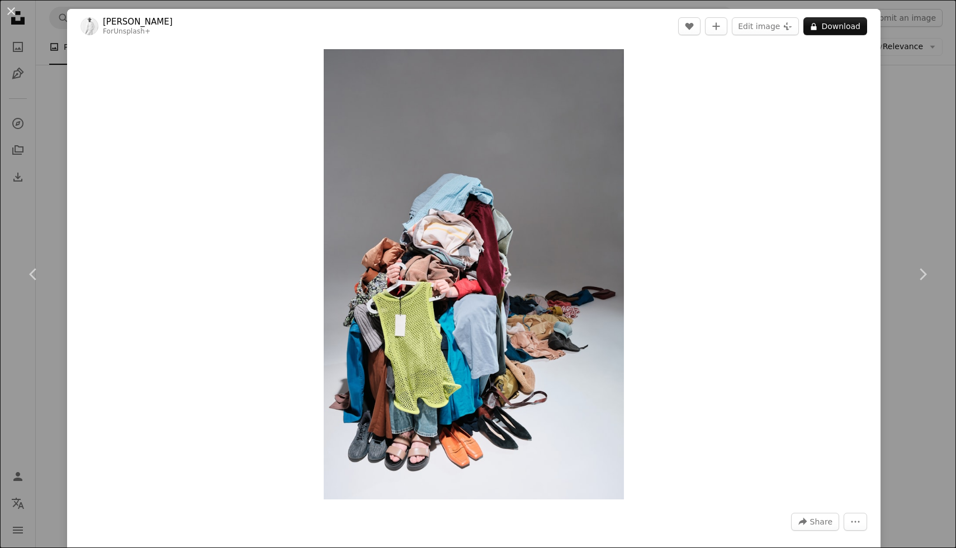
click at [29, 200] on div "An X shape Chevron left Chevron right [PERSON_NAME] For Unsplash+ A heart A plu…" at bounding box center [478, 274] width 956 height 548
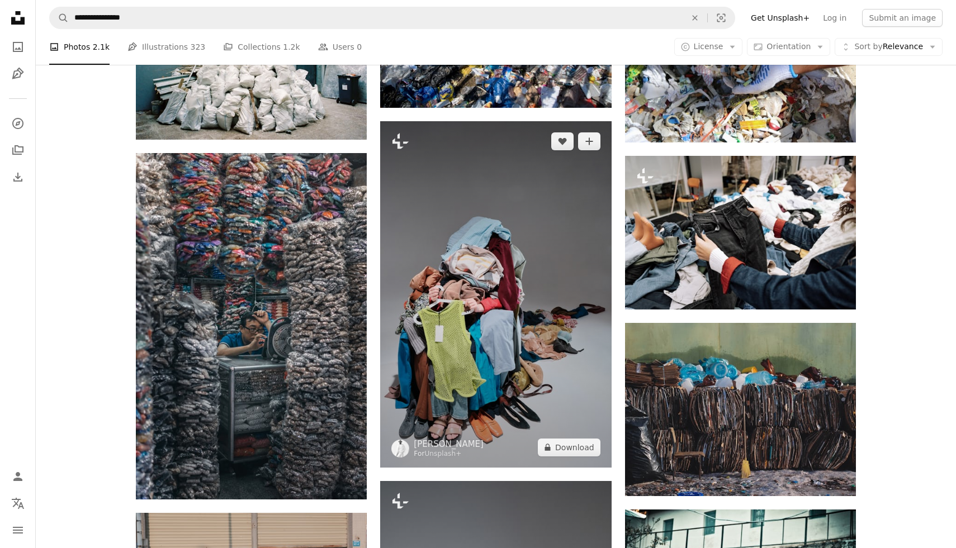
click at [483, 258] on img at bounding box center [495, 294] width 231 height 347
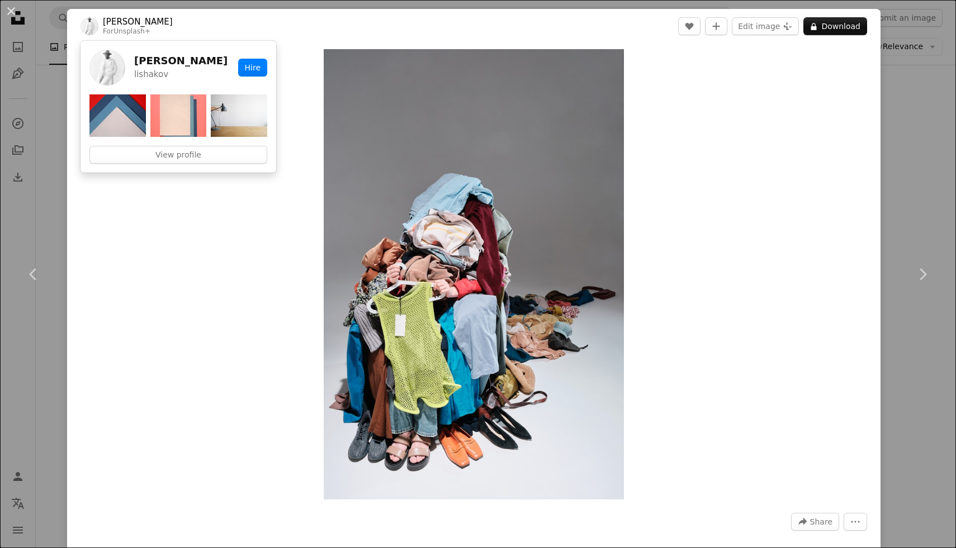
click at [105, 20] on link "[PERSON_NAME]" at bounding box center [138, 21] width 70 height 11
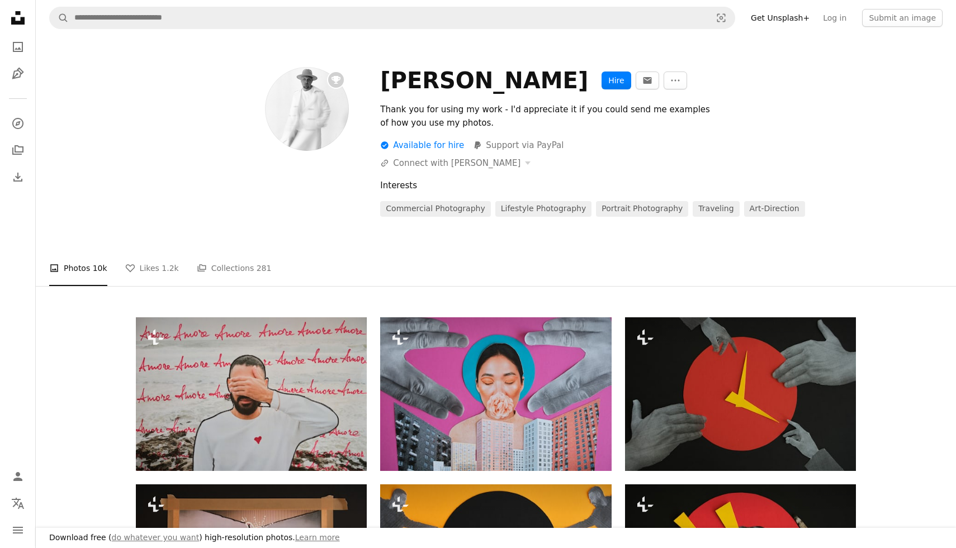
drag, startPoint x: 382, startPoint y: 78, endPoint x: 532, endPoint y: 88, distance: 150.1
click at [532, 88] on div "[PERSON_NAME] Hire An envelope More Actions" at bounding box center [618, 80] width 476 height 27
copy div "[PERSON_NAME]"
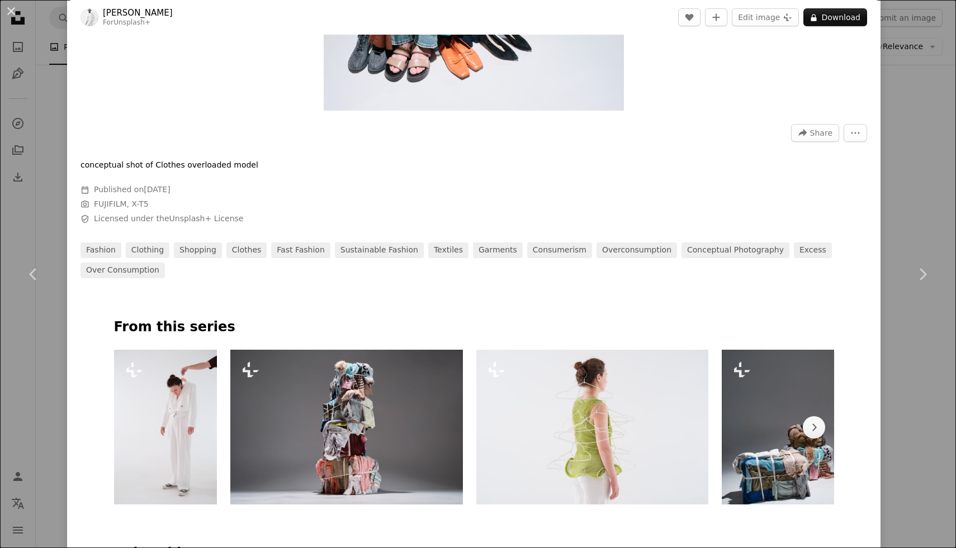
scroll to position [390, 0]
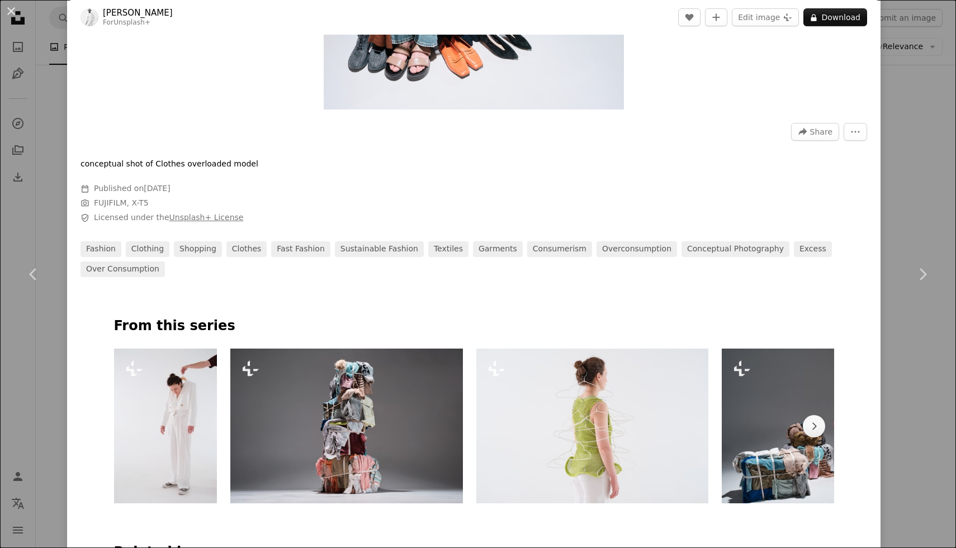
click at [198, 216] on link "Unsplash+ License" at bounding box center [206, 217] width 74 height 9
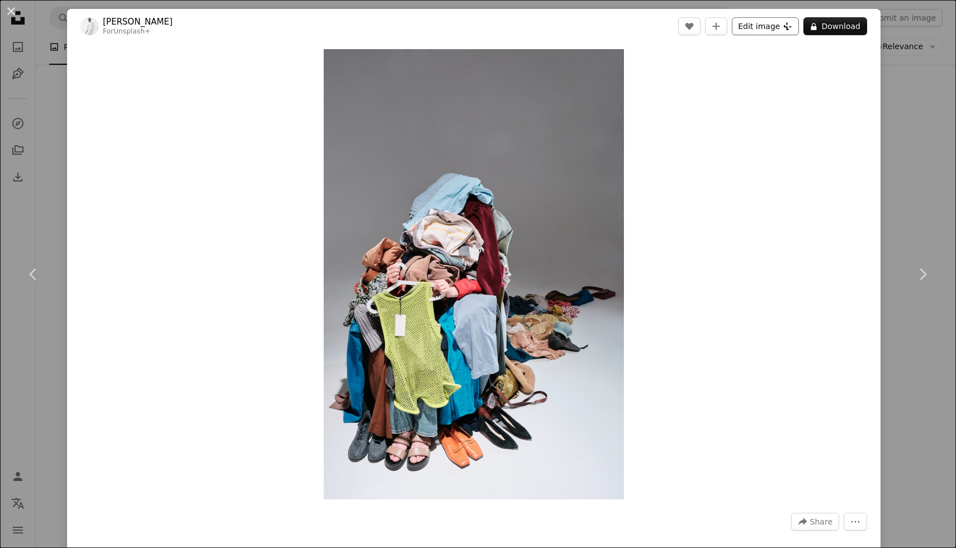
click at [761, 25] on button "Edit image Plus sign for Unsplash+" at bounding box center [765, 26] width 67 height 18
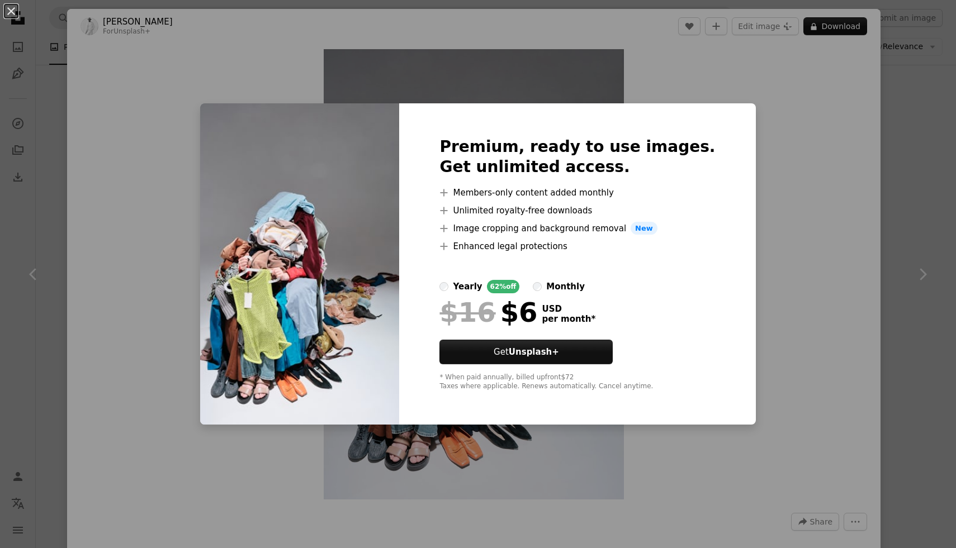
click at [741, 180] on div "An X shape Premium, ready to use images. Get unlimited access. A plus sign Memb…" at bounding box center [478, 274] width 956 height 548
